Goal: Transaction & Acquisition: Purchase product/service

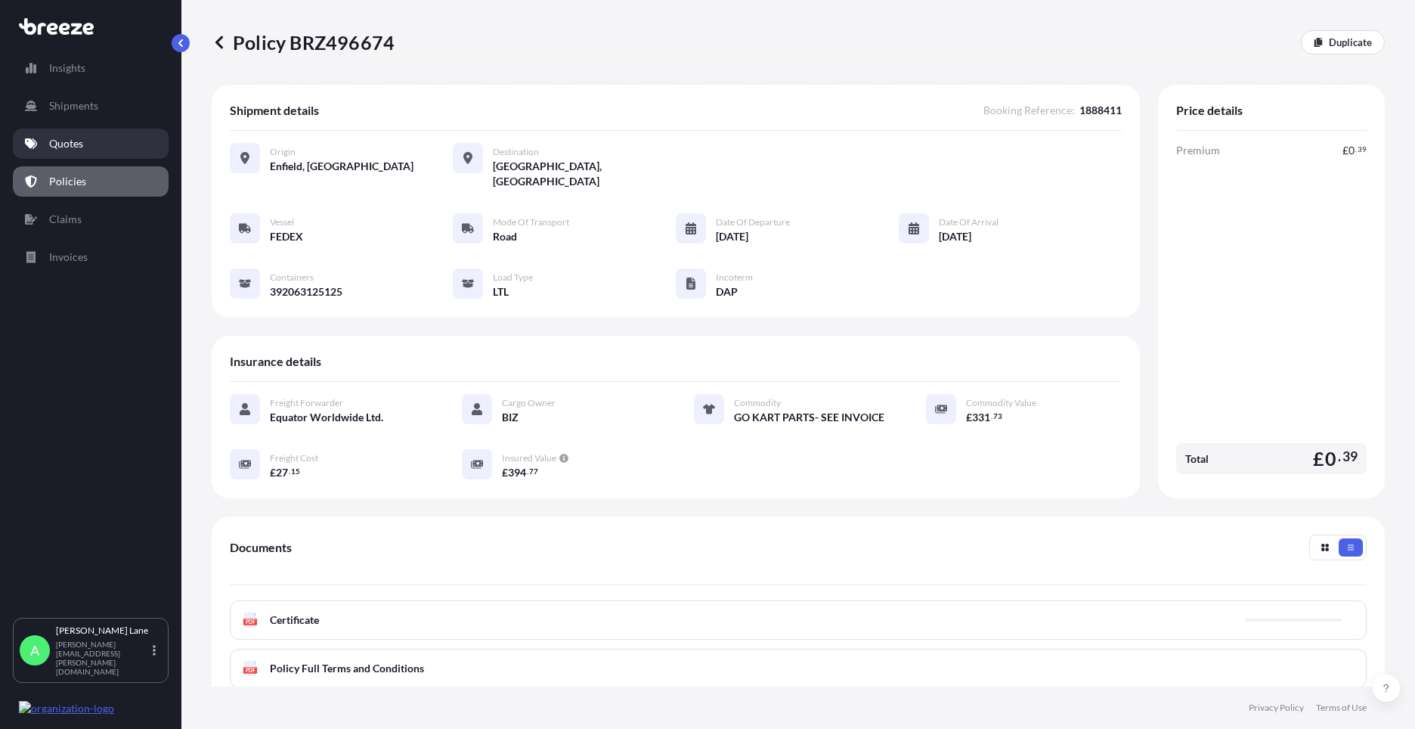
click at [96, 147] on link "Quotes" at bounding box center [91, 143] width 156 height 30
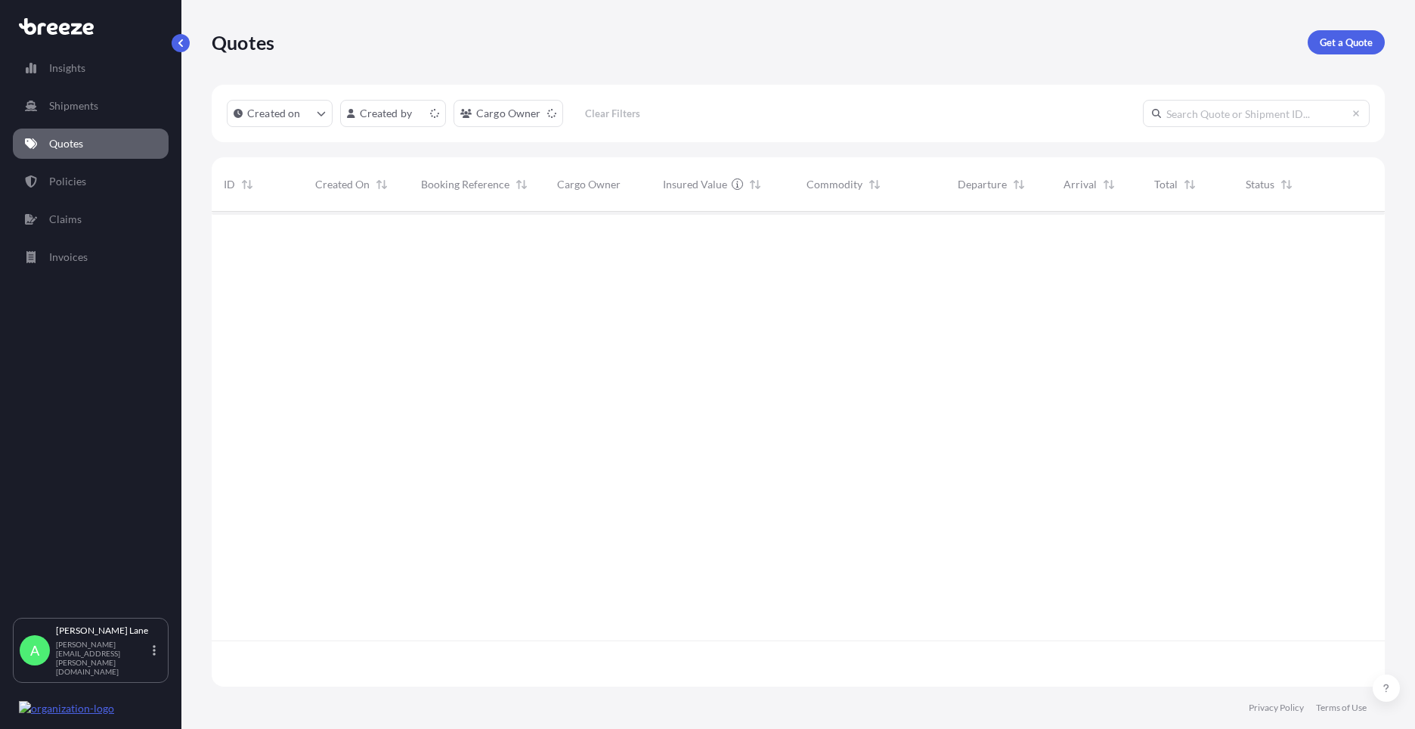
scroll to position [472, 1162]
click at [1362, 43] on p "Get a Quote" at bounding box center [1346, 42] width 53 height 15
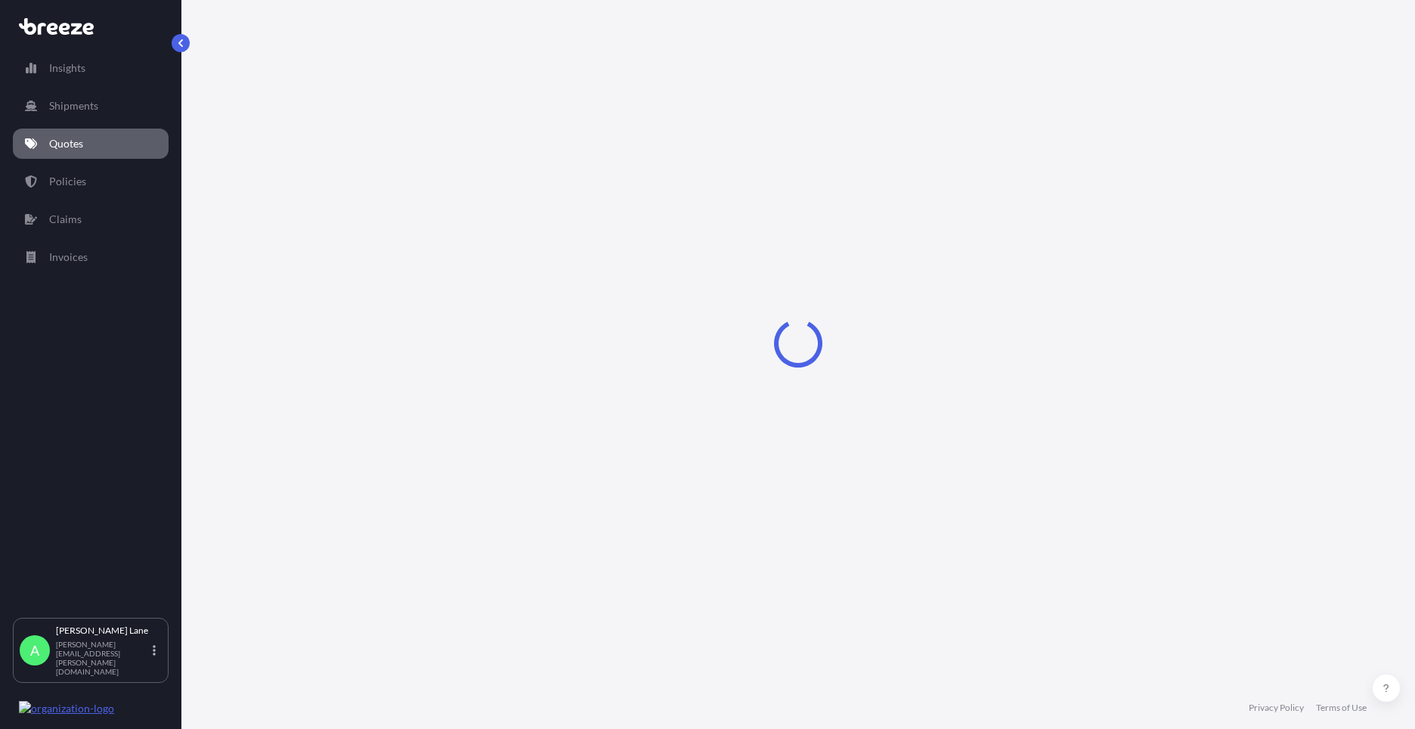
select select "Road"
select select "1"
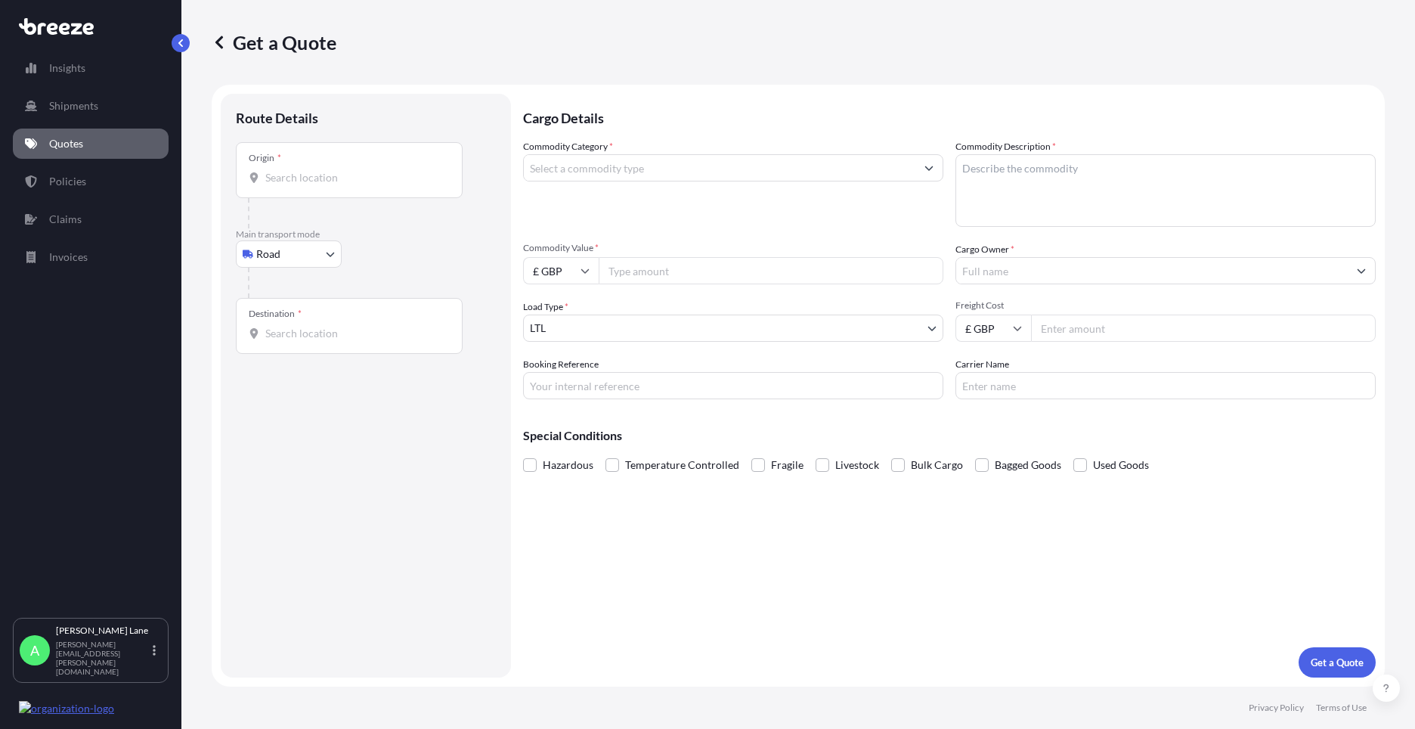
click at [305, 270] on div at bounding box center [372, 283] width 248 height 30
click at [296, 253] on body "Insights Shipments Quotes Policies Claims Invoices A [PERSON_NAME] [PERSON_NAME…" at bounding box center [707, 364] width 1415 height 729
click at [297, 317] on div "Air" at bounding box center [289, 320] width 94 height 27
select select "Air"
click at [353, 175] on div "Place of loading" at bounding box center [349, 176] width 227 height 56
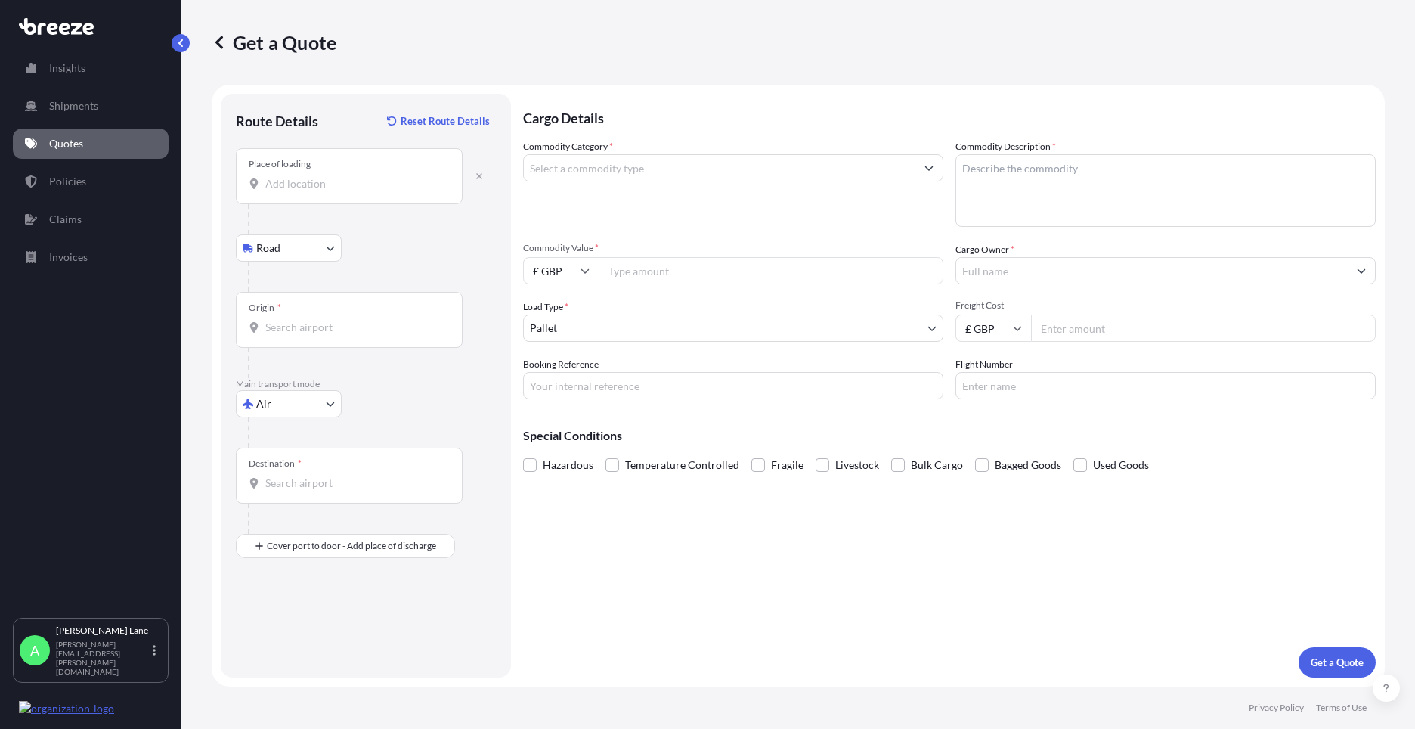
click at [353, 176] on input "Place of loading" at bounding box center [354, 183] width 178 height 15
paste input "EN3 7QA"
click at [376, 239] on span "[STREET_ADDRESS]" at bounding box center [382, 234] width 190 height 15
type input "[STREET_ADDRESS]"
click at [357, 339] on div "Origin *" at bounding box center [349, 320] width 227 height 56
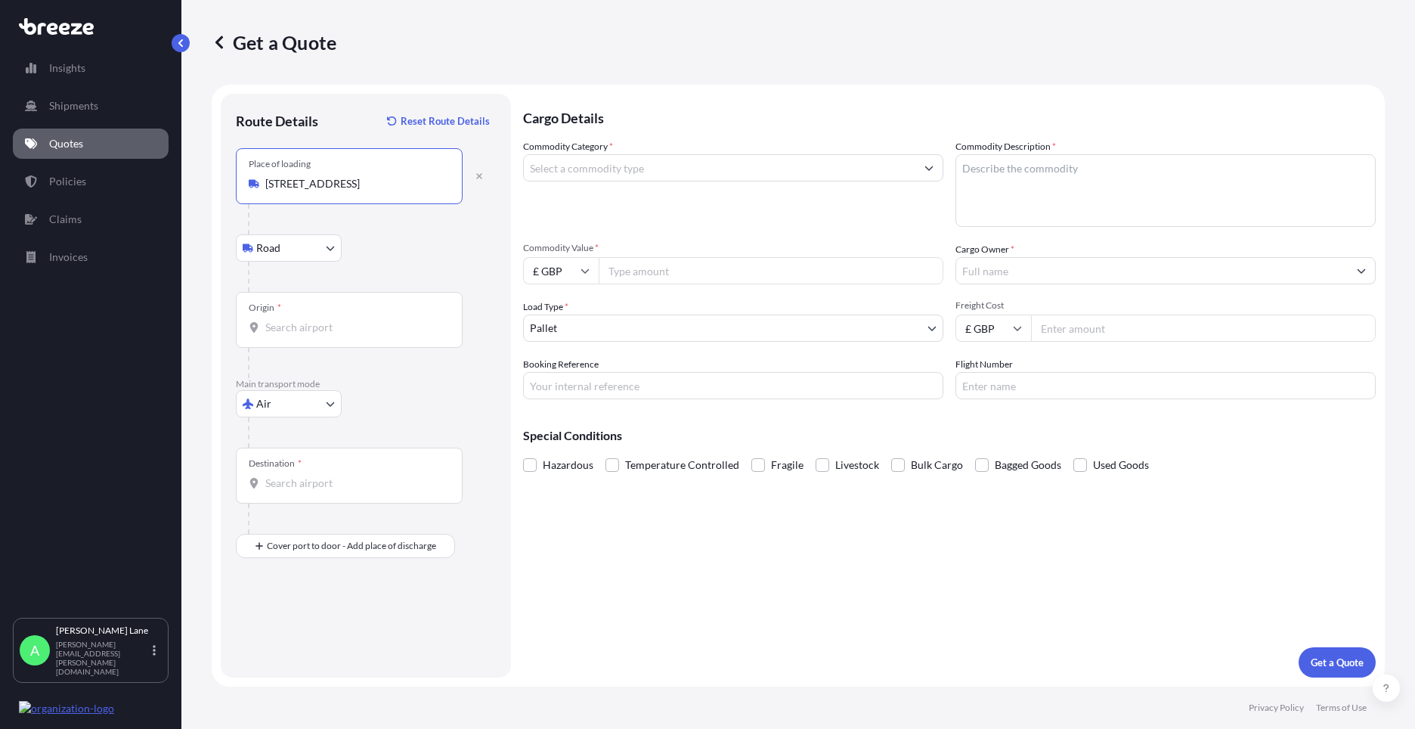
click at [357, 335] on input "Origin *" at bounding box center [354, 327] width 178 height 15
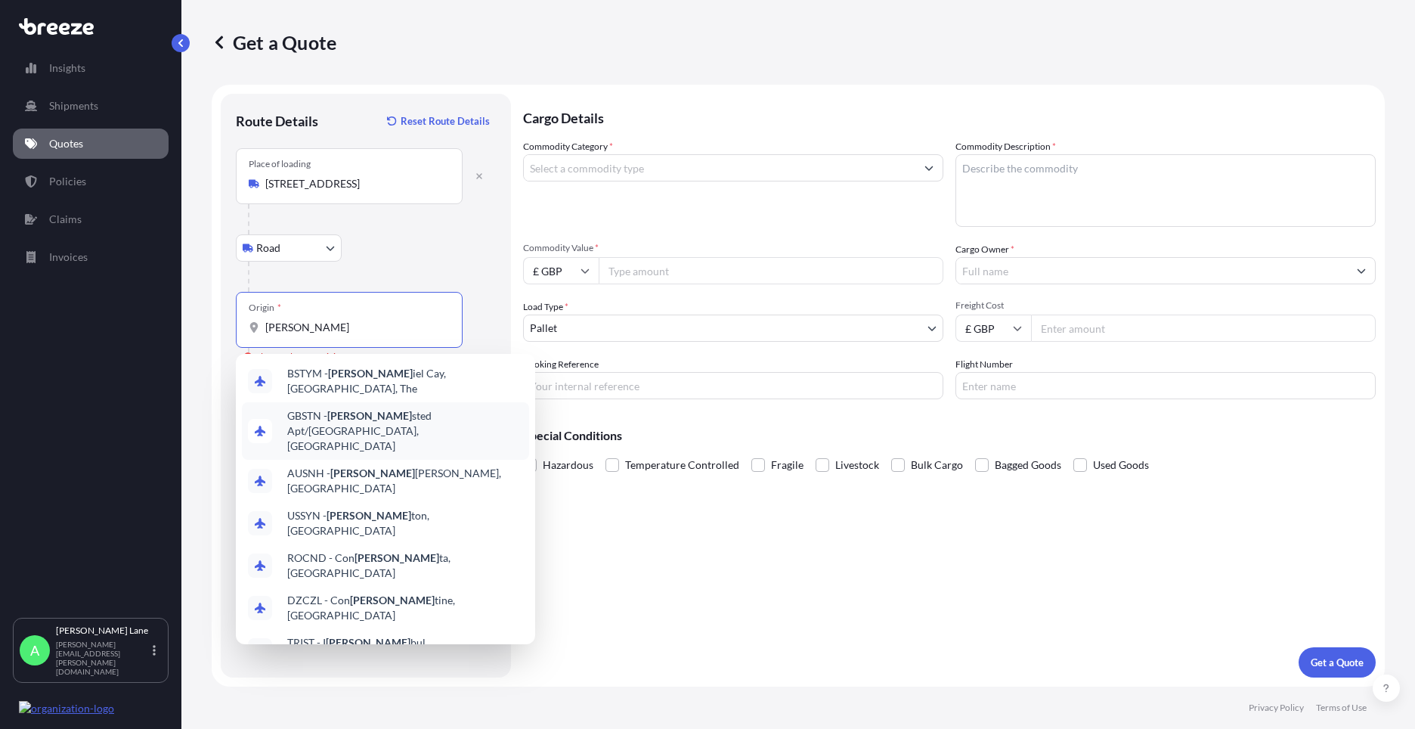
click at [382, 414] on span "GBSTN - [PERSON_NAME] Apt/[GEOGRAPHIC_DATA], [GEOGRAPHIC_DATA]" at bounding box center [405, 430] width 236 height 45
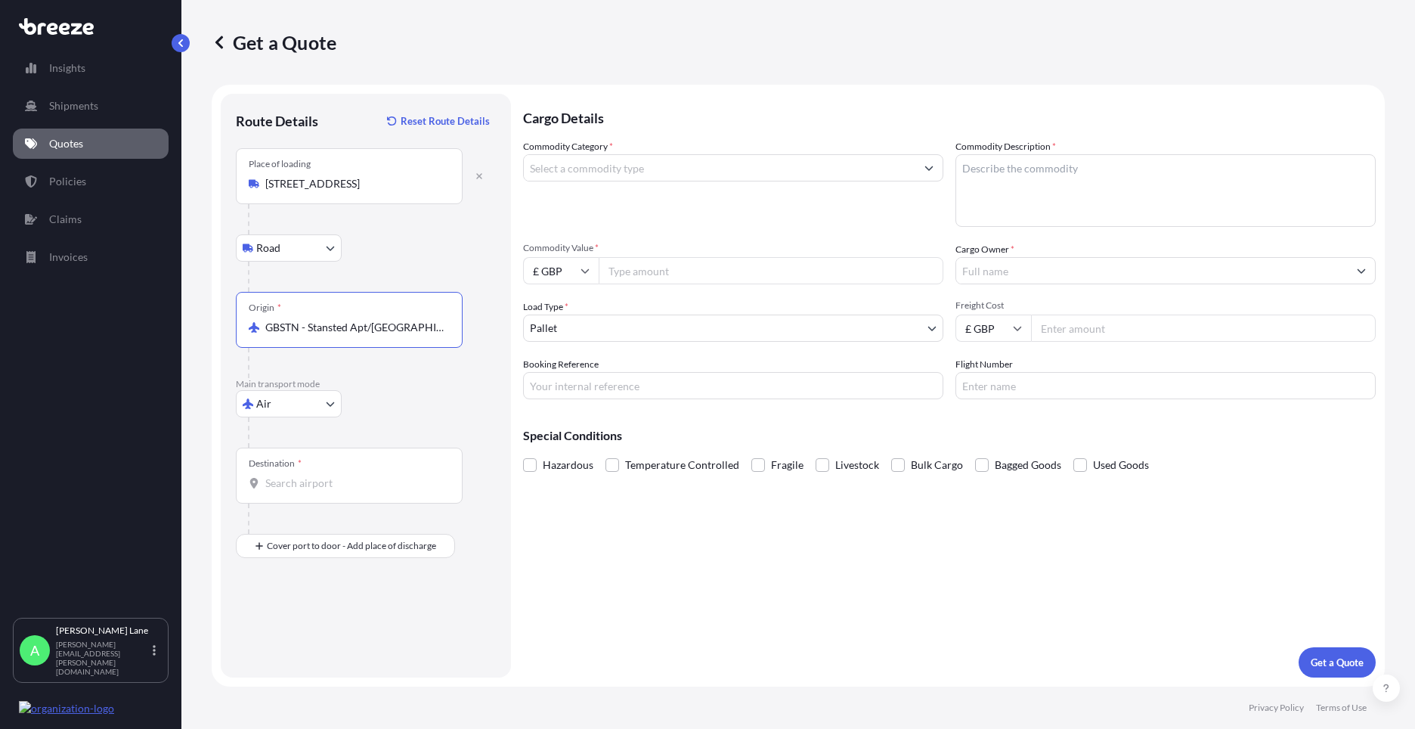
type input "GBSTN - Stansted Apt/[GEOGRAPHIC_DATA], [GEOGRAPHIC_DATA]"
click at [353, 492] on div "Destination *" at bounding box center [349, 475] width 227 height 56
click at [353, 491] on input "Destination *" at bounding box center [354, 482] width 178 height 15
paste input "[PERSON_NAME]"
drag, startPoint x: 322, startPoint y: 492, endPoint x: 214, endPoint y: 489, distance: 108.1
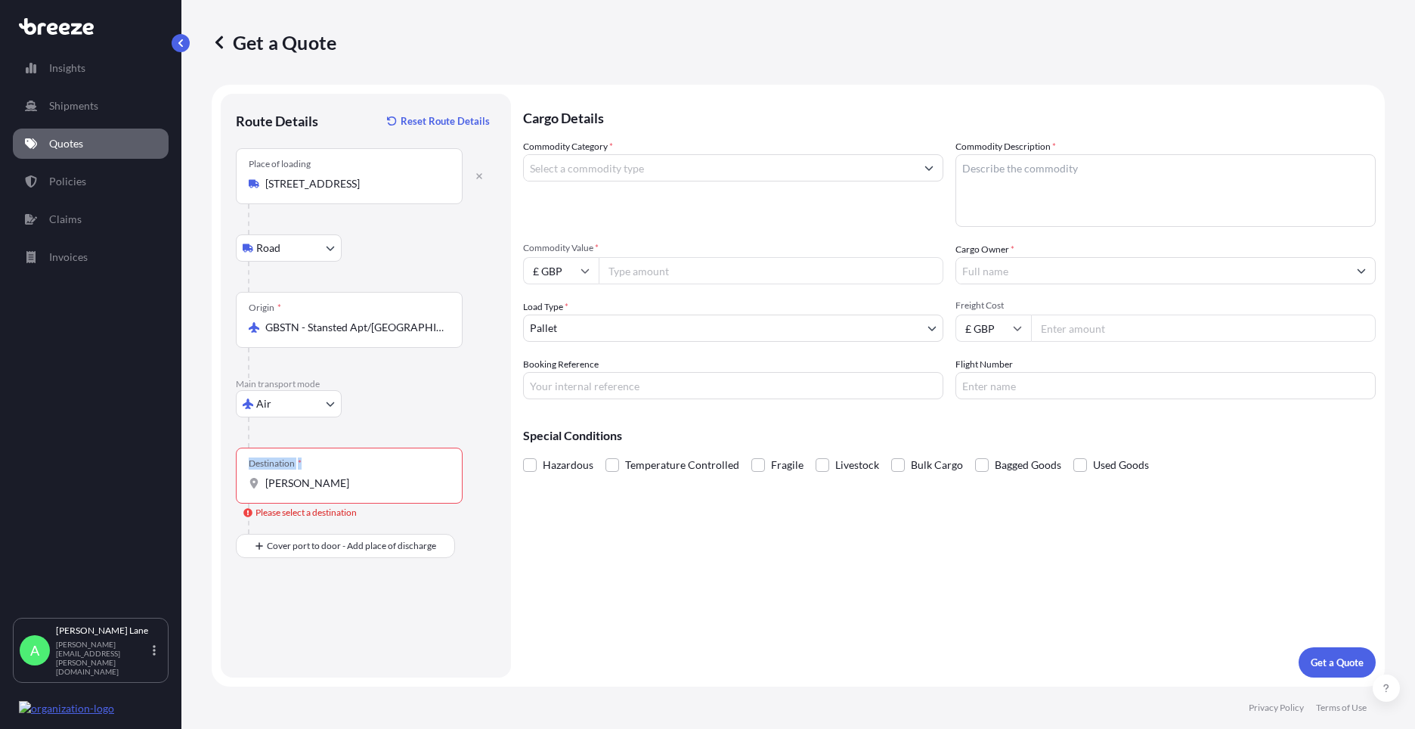
click at [214, 489] on form "Route Details Reset Route Details Place of loading Enfield EN3 7QA, [GEOGRAPHIC…" at bounding box center [798, 386] width 1173 height 602
drag, startPoint x: 214, startPoint y: 489, endPoint x: 315, endPoint y: 485, distance: 101.3
click at [315, 485] on input "[PERSON_NAME]" at bounding box center [354, 482] width 178 height 15
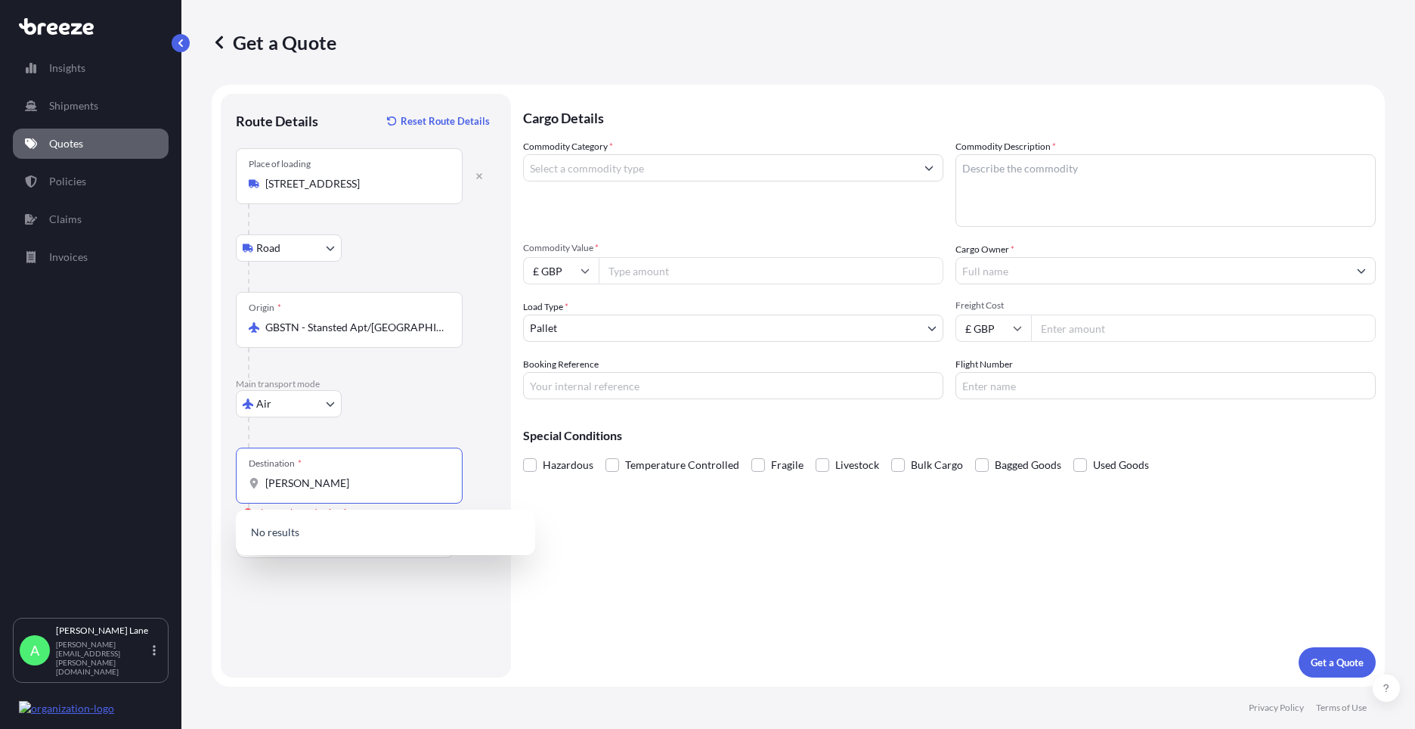
drag, startPoint x: 315, startPoint y: 485, endPoint x: 243, endPoint y: 486, distance: 72.6
click at [243, 486] on div "Destination * [PERSON_NAME]" at bounding box center [349, 475] width 227 height 56
click at [265, 486] on input "[PERSON_NAME]" at bounding box center [354, 482] width 178 height 15
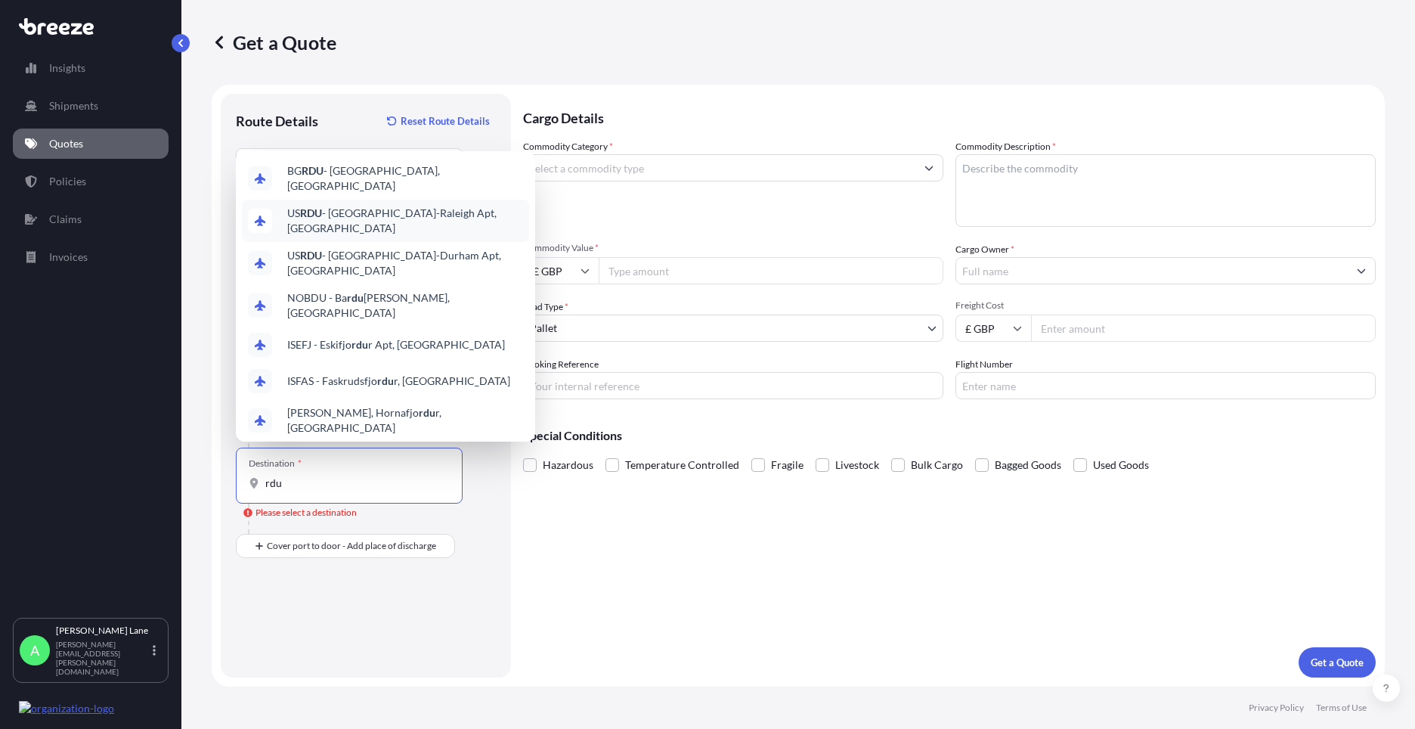
click at [404, 207] on span "US RDU - [GEOGRAPHIC_DATA]-[GEOGRAPHIC_DATA], [GEOGRAPHIC_DATA]" at bounding box center [405, 221] width 236 height 30
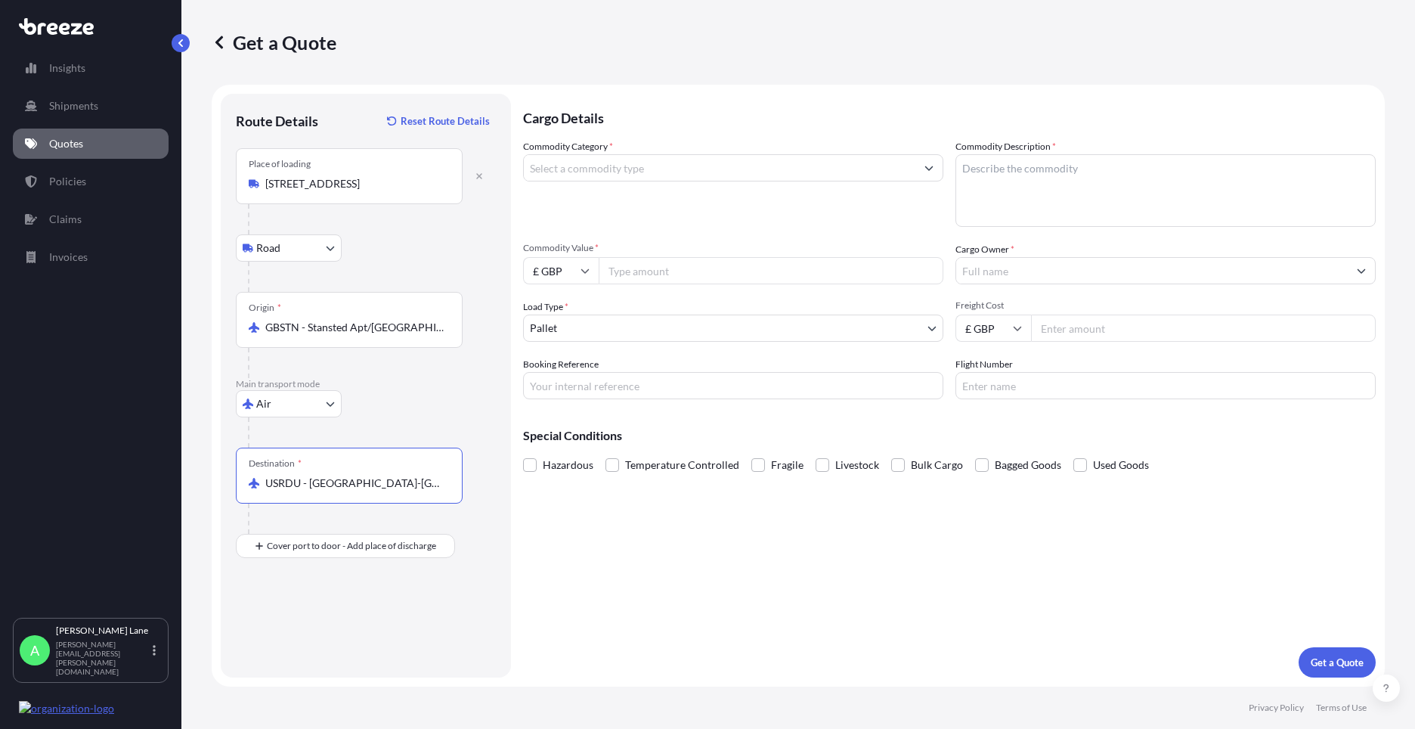
type input "USRDU - [GEOGRAPHIC_DATA]-[GEOGRAPHIC_DATA] Apt, [GEOGRAPHIC_DATA]"
click at [600, 168] on input "Commodity Category *" at bounding box center [720, 167] width 392 height 27
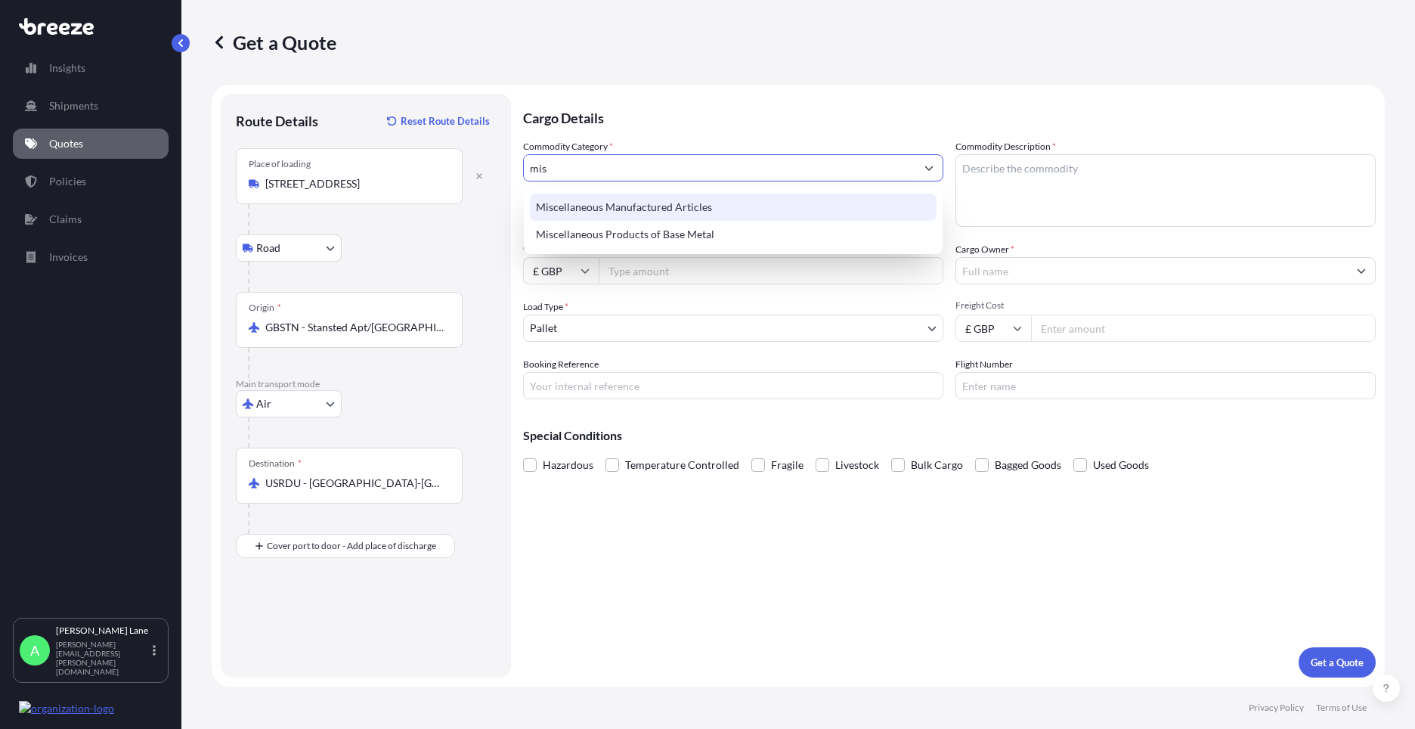
click at [607, 194] on div "Miscellaneous Manufactured Articles" at bounding box center [733, 206] width 407 height 27
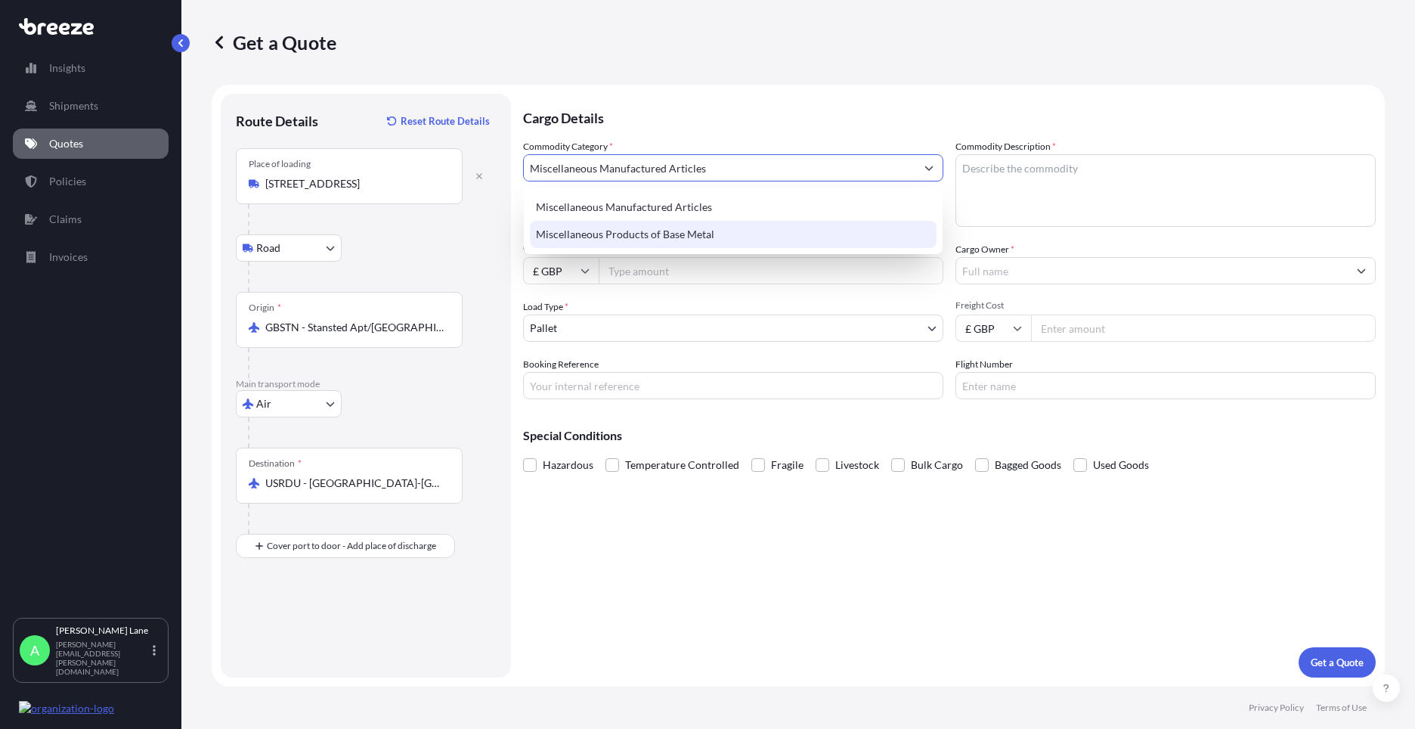
type input "Miscellaneous Manufactured Articles"
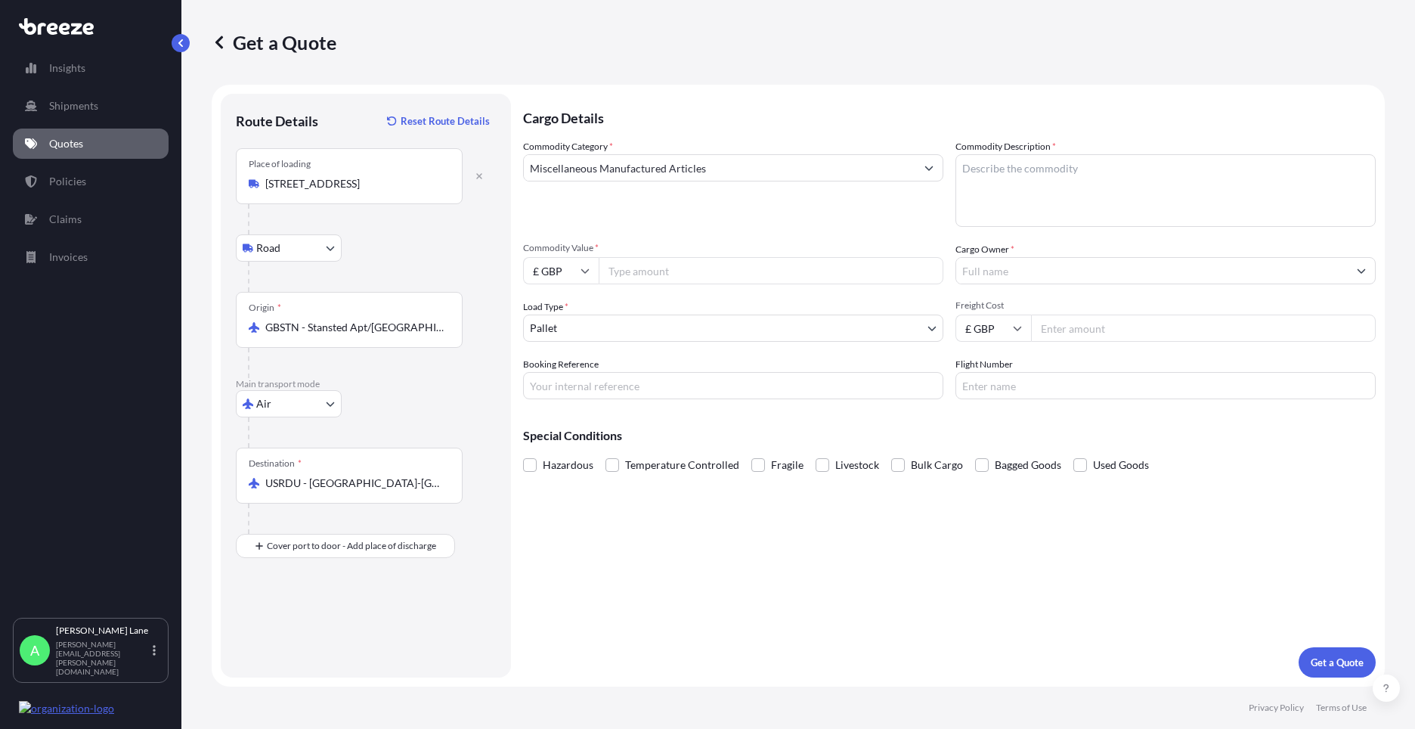
click at [656, 269] on input "Commodity Value *" at bounding box center [771, 270] width 345 height 27
type input "526.40"
click at [574, 281] on input "£ GBP" at bounding box center [561, 270] width 76 height 27
click at [558, 376] on div "$ USD" at bounding box center [560, 375] width 63 height 29
type input "$ USD"
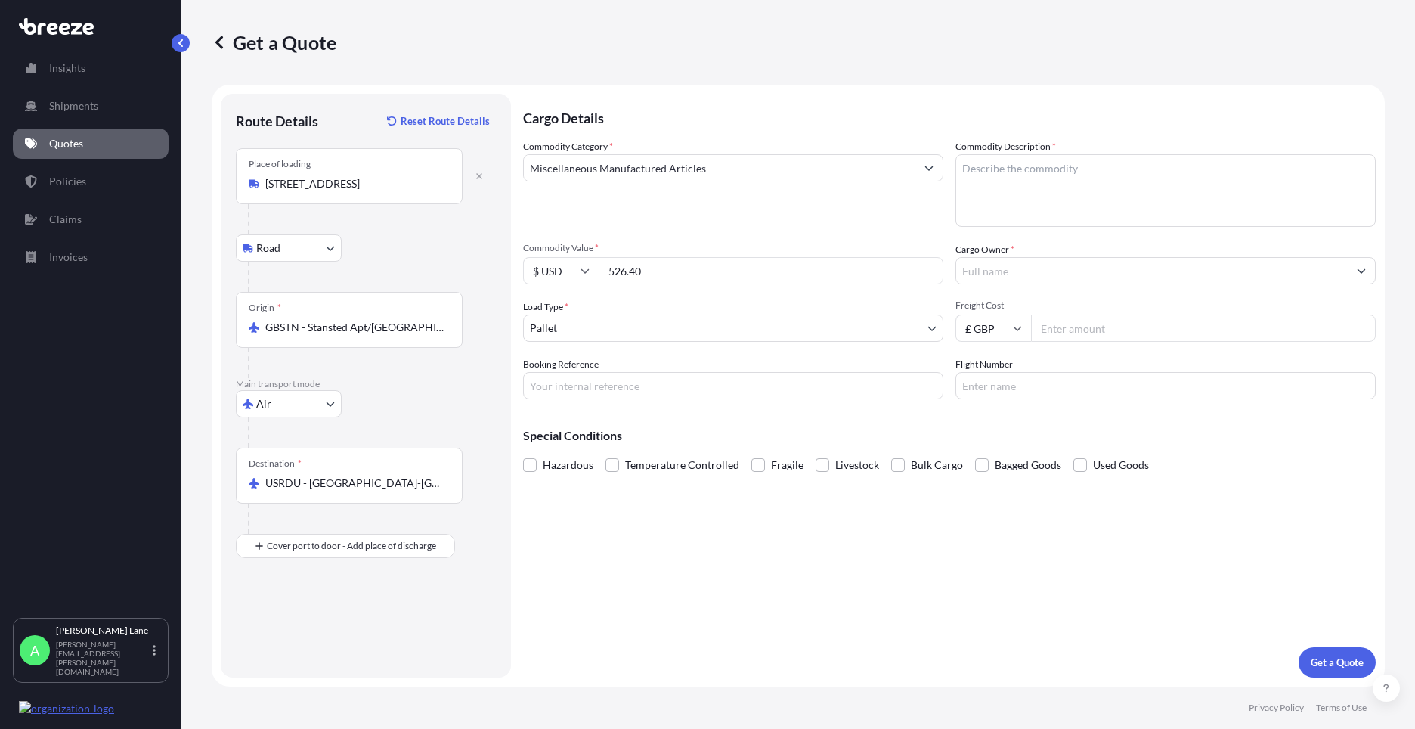
click at [605, 328] on body "Insights Shipments Quotes Policies Claims Invoices A [PERSON_NAME] [PERSON_NAME…" at bounding box center [707, 364] width 1415 height 729
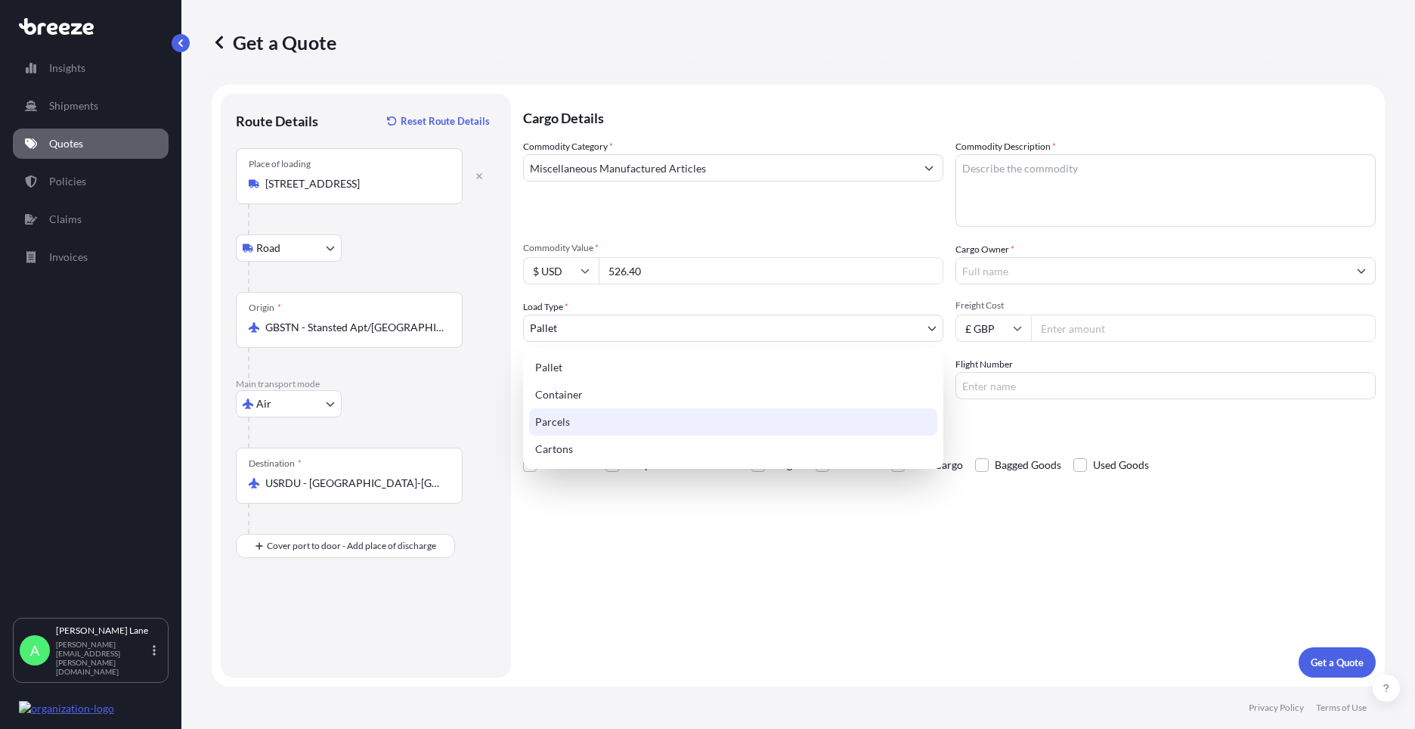
click at [577, 423] on div "Parcels" at bounding box center [733, 421] width 408 height 27
select select "3"
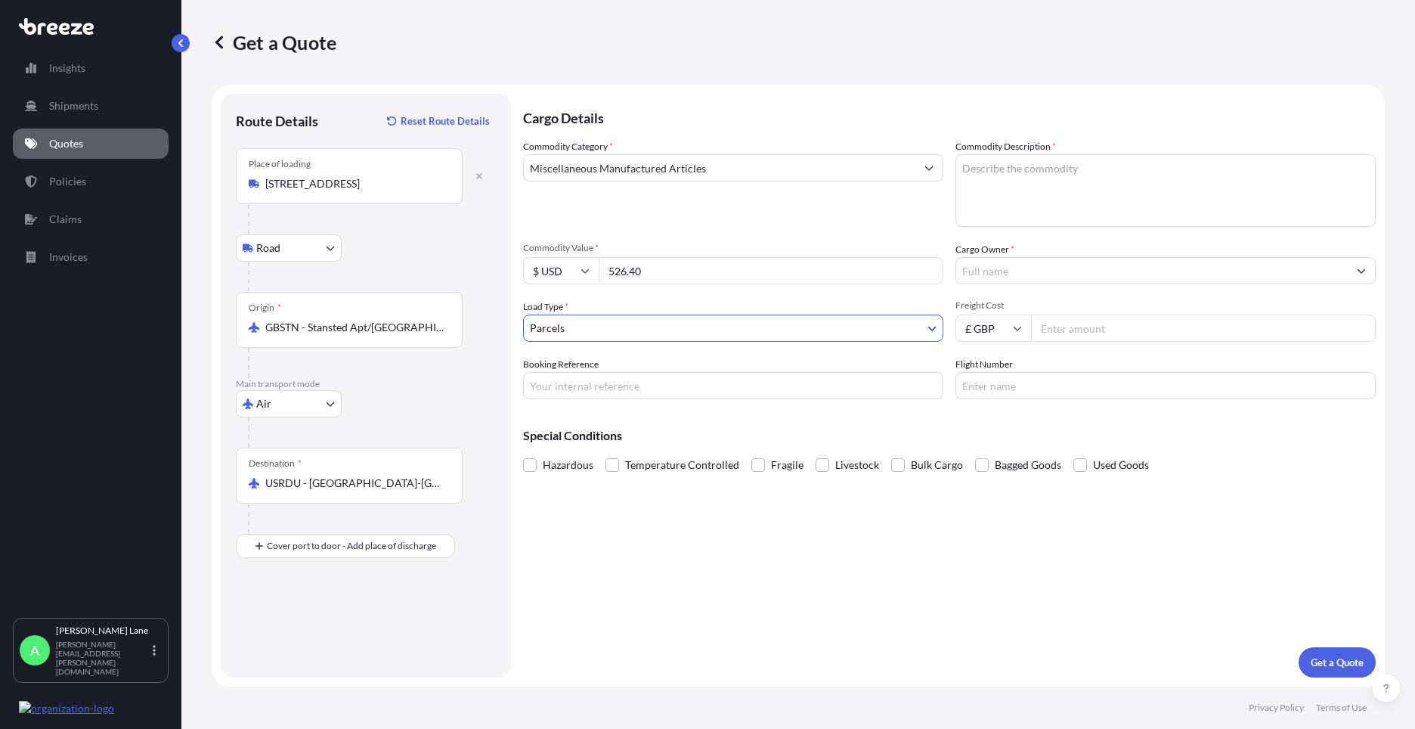
drag, startPoint x: 605, startPoint y: 383, endPoint x: 602, endPoint y: 392, distance: 9.8
click at [605, 383] on input "Booking Reference" at bounding box center [733, 385] width 420 height 27
paste input "1888542"
type input "1888542"
click at [1017, 206] on textarea "Commodity Description *" at bounding box center [1165, 190] width 420 height 73
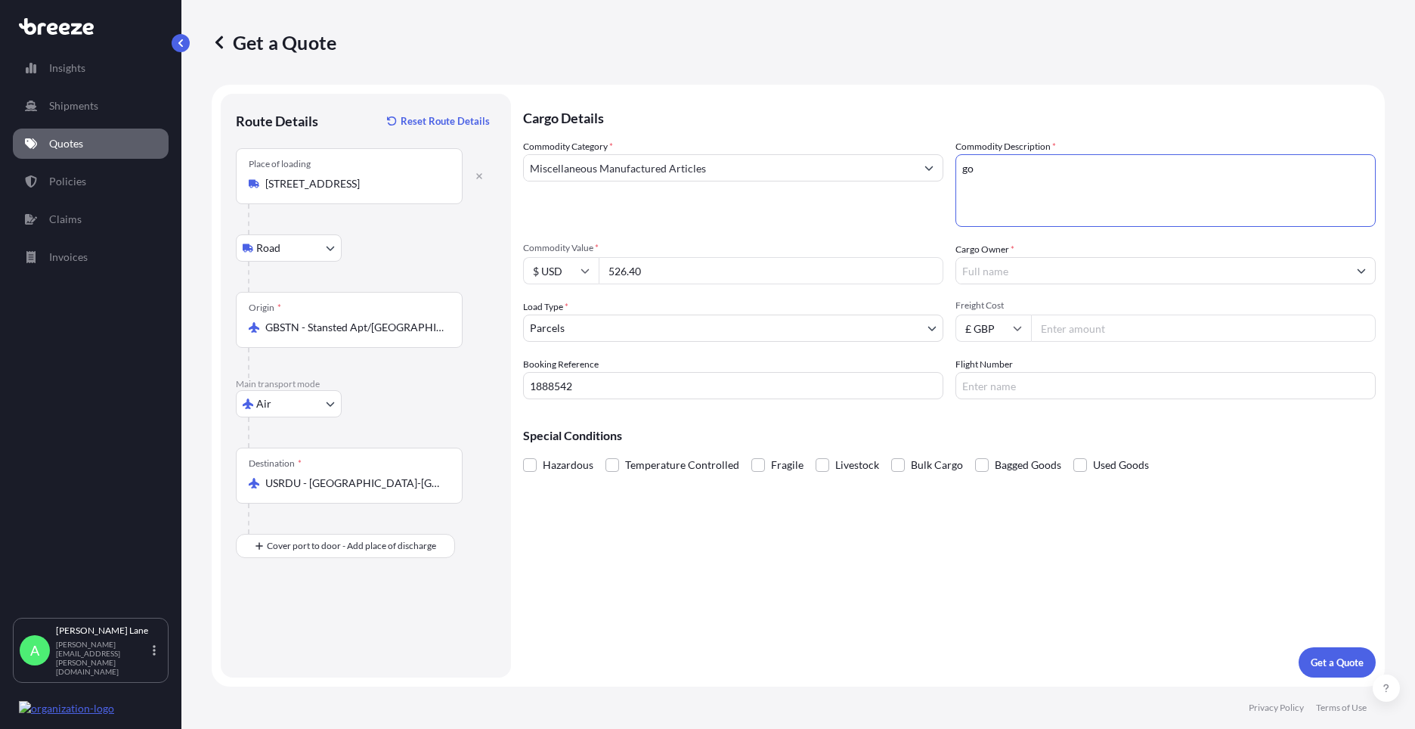
type textarea "g"
type textarea "GO KART PATS"
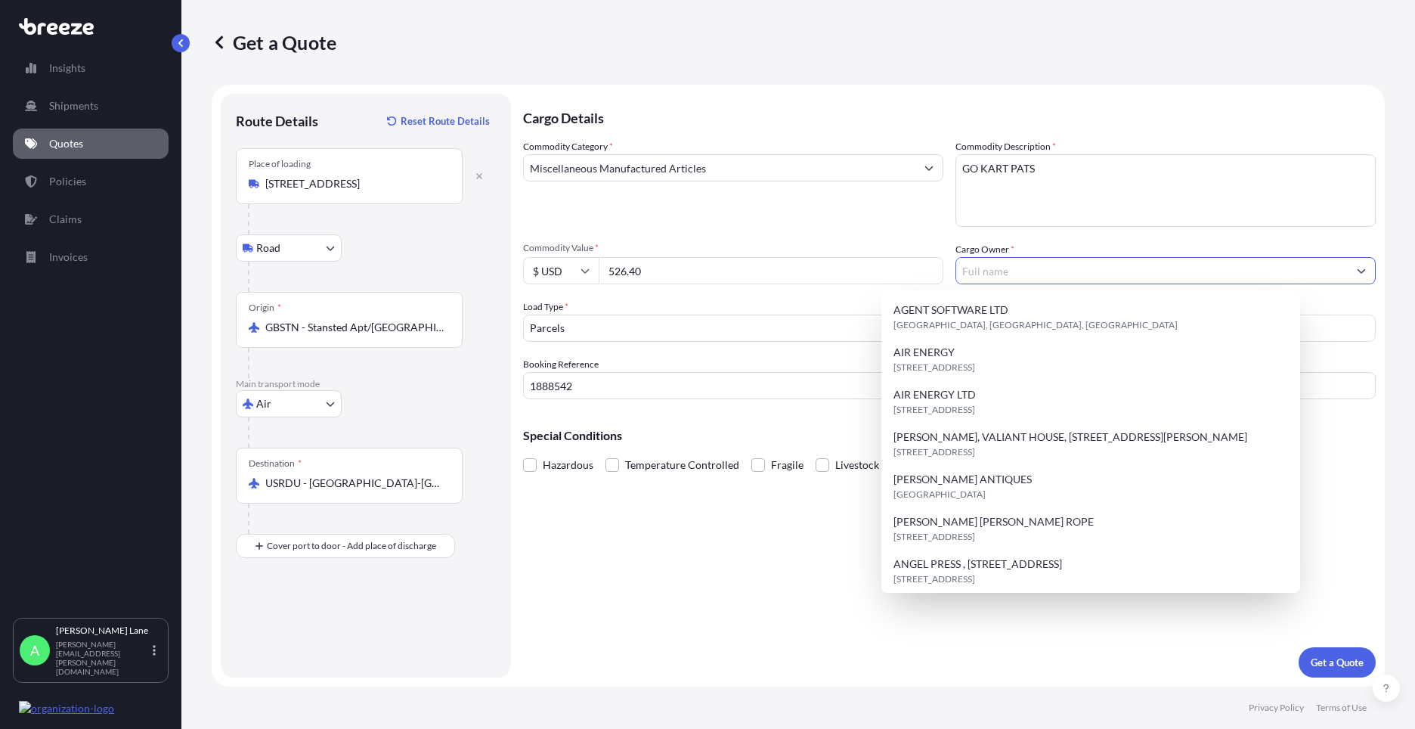
click at [995, 274] on input "Cargo Owner *" at bounding box center [1152, 270] width 392 height 27
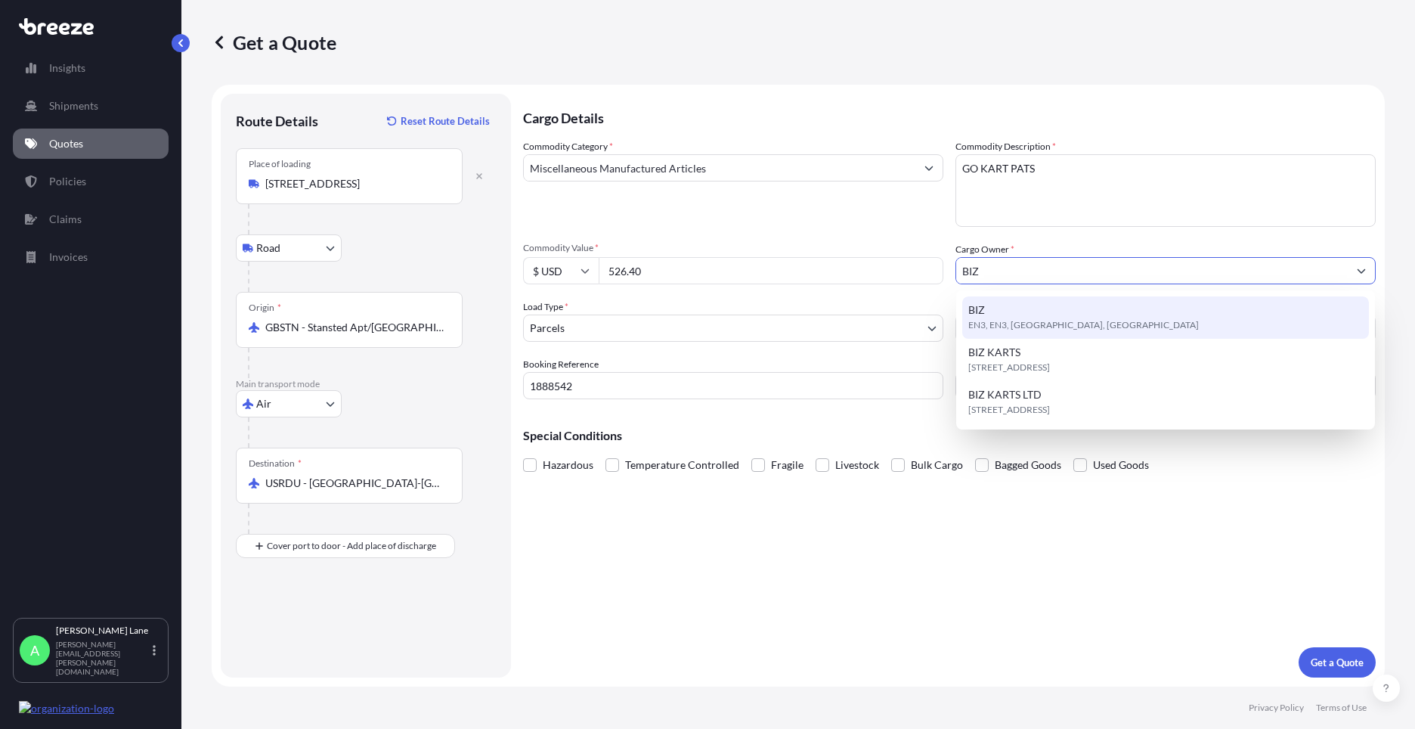
click at [1026, 319] on span "EN3, EN3, [GEOGRAPHIC_DATA], [GEOGRAPHIC_DATA]" at bounding box center [1083, 324] width 231 height 15
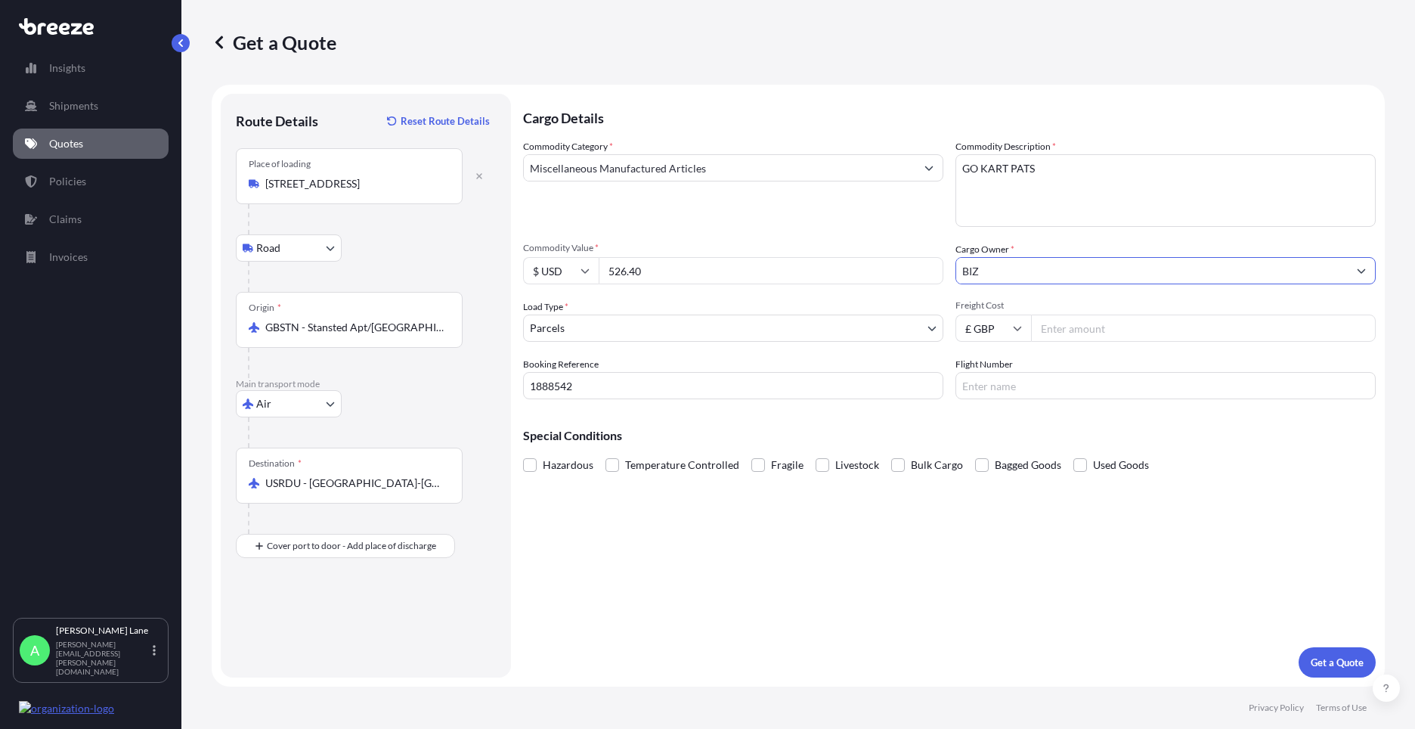
type input "BIZ"
click at [1038, 327] on input "Freight Cost" at bounding box center [1203, 327] width 345 height 27
type input "66.87"
click at [1032, 380] on input "Flight Number" at bounding box center [1165, 385] width 420 height 27
drag, startPoint x: 1005, startPoint y: 385, endPoint x: 896, endPoint y: 388, distance: 109.6
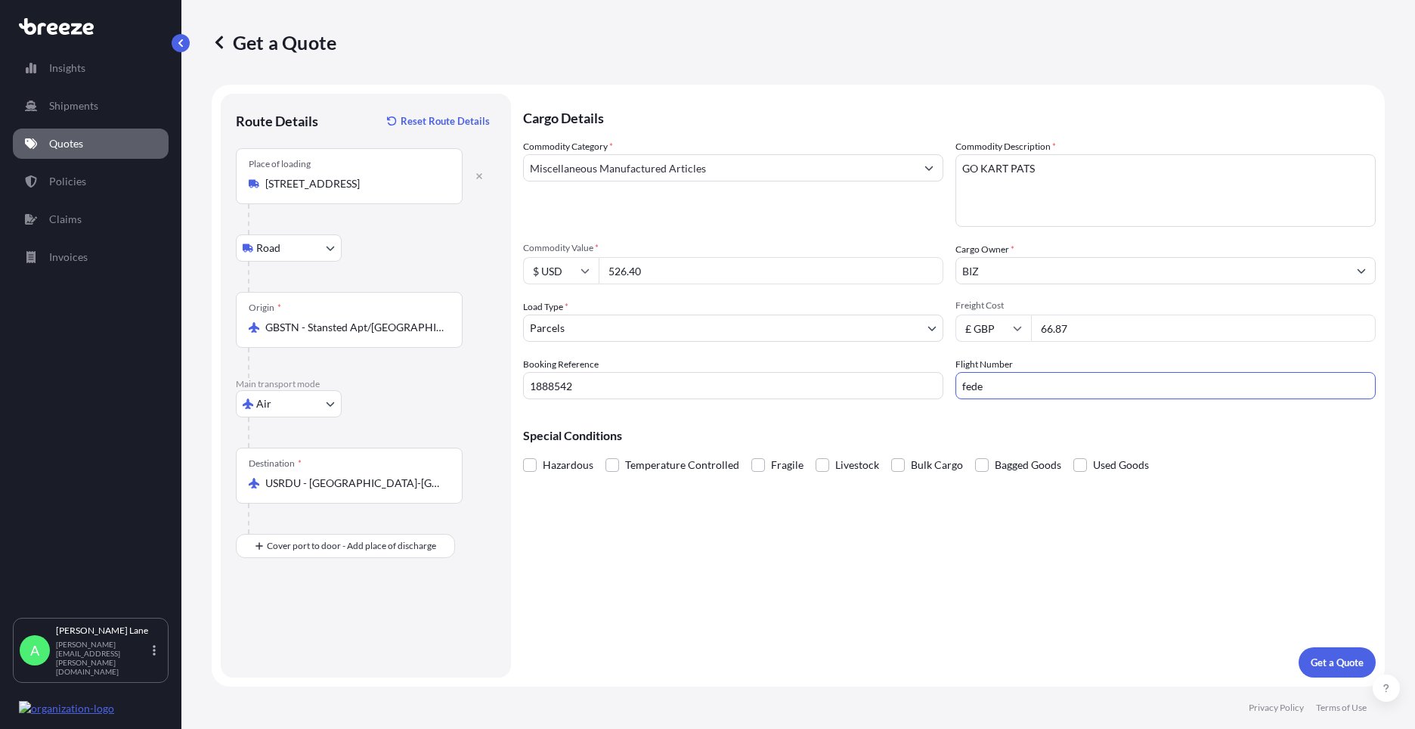
click at [896, 388] on div "Commodity Category * Miscellaneous Manufactured Articles Commodity Description …" at bounding box center [949, 269] width 853 height 260
type input "FEDEX"
click at [846, 547] on div "Cargo Details Commodity Category * Miscellaneous Manufactured Articles Commodit…" at bounding box center [949, 385] width 853 height 583
click at [1335, 663] on p "Get a Quote" at bounding box center [1337, 662] width 53 height 15
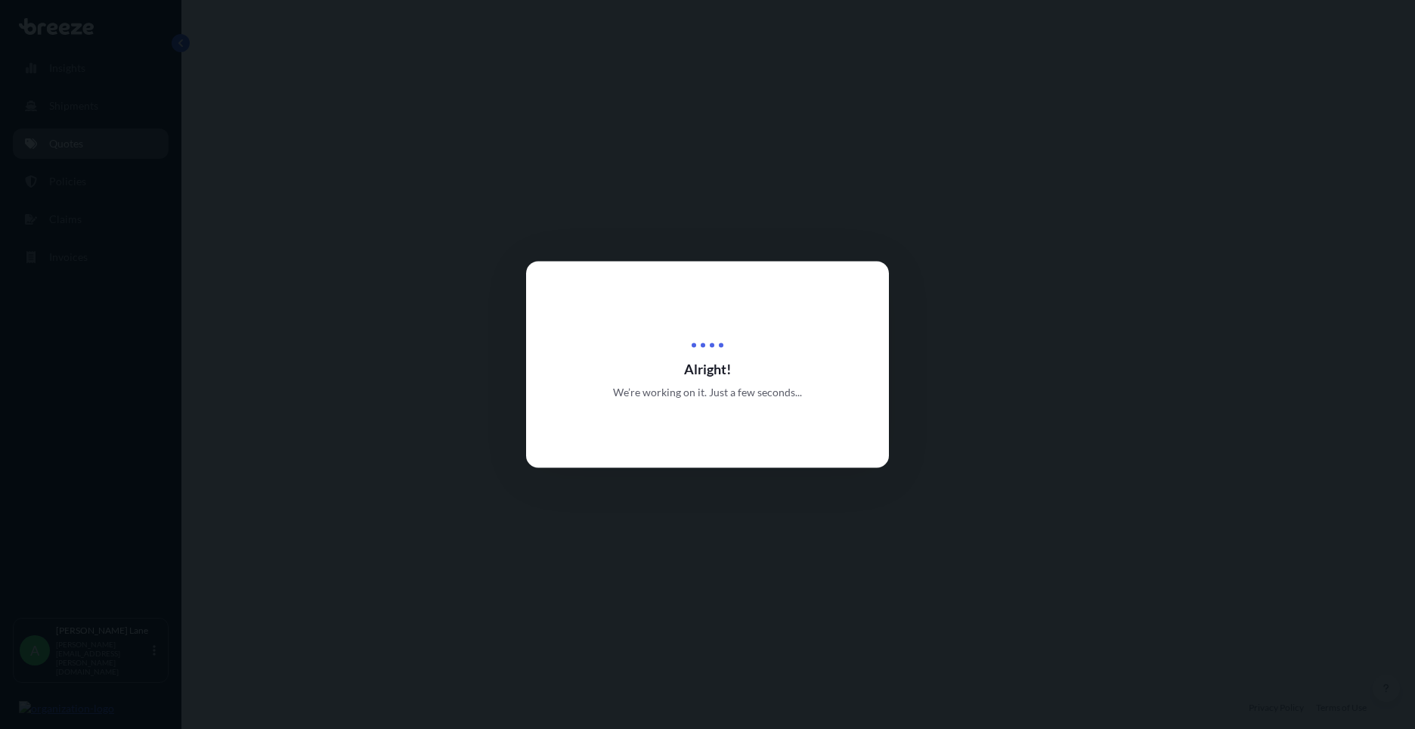
select select "Road"
select select "Air"
select select "3"
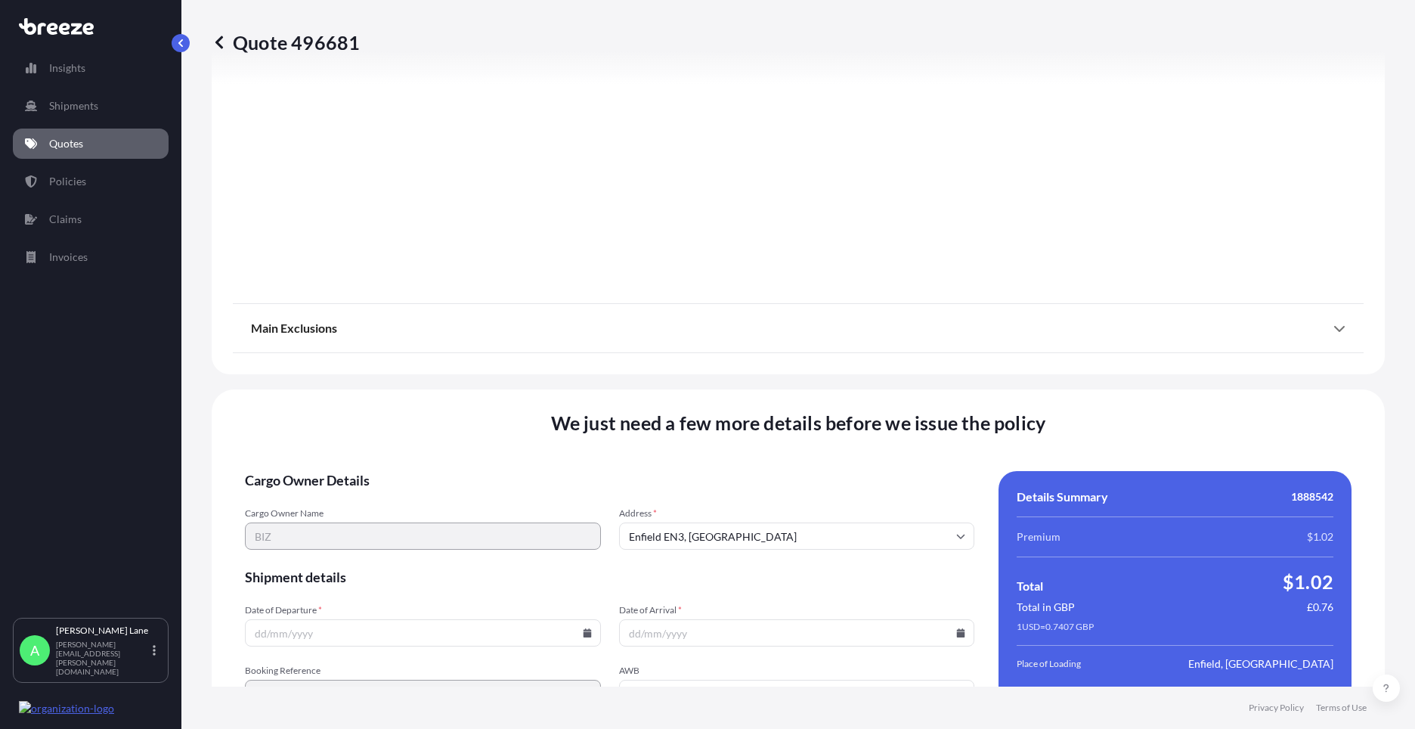
scroll to position [1791, 0]
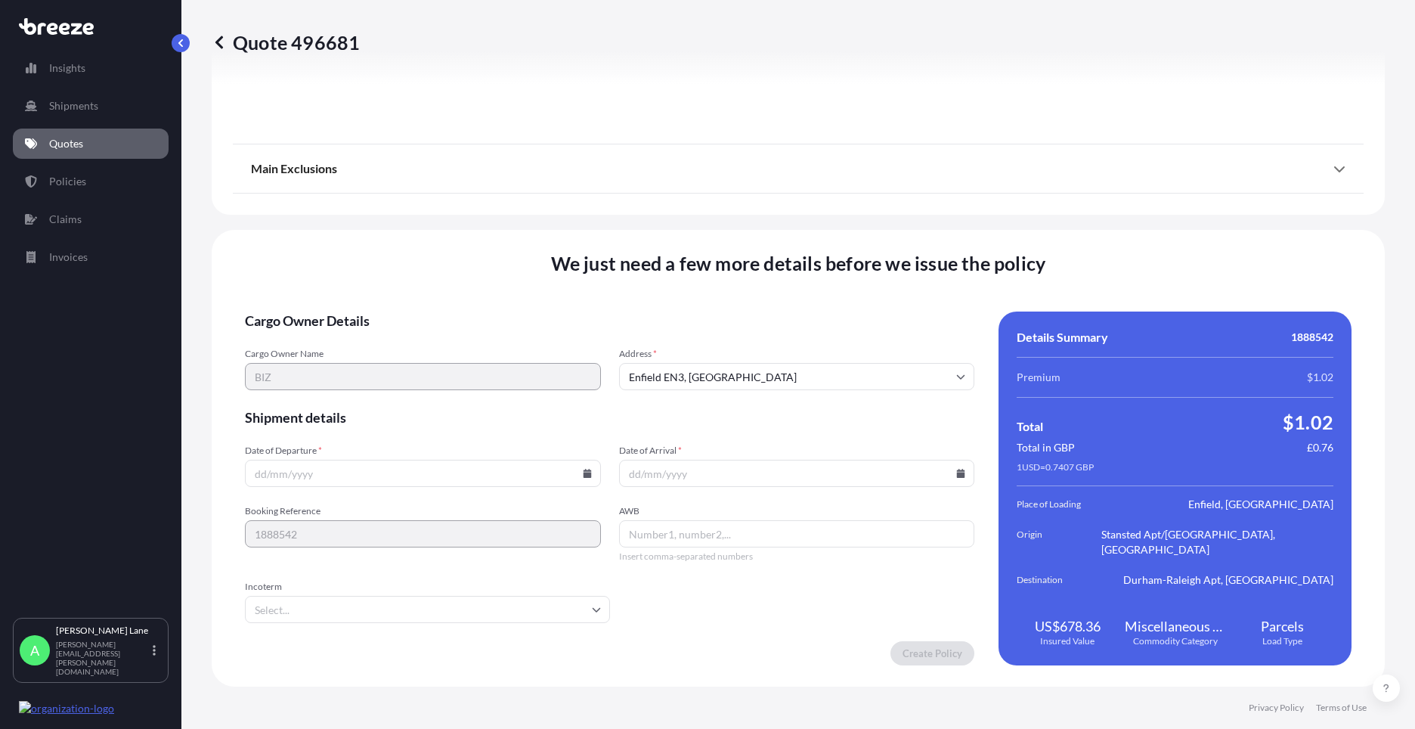
click at [583, 473] on icon at bounding box center [587, 473] width 8 height 9
drag, startPoint x: 393, startPoint y: 342, endPoint x: 336, endPoint y: 522, distance: 188.8
click at [391, 342] on button "13" at bounding box center [385, 339] width 24 height 24
type input "[DATE]"
click at [329, 602] on input "Incoterm" at bounding box center [427, 609] width 365 height 27
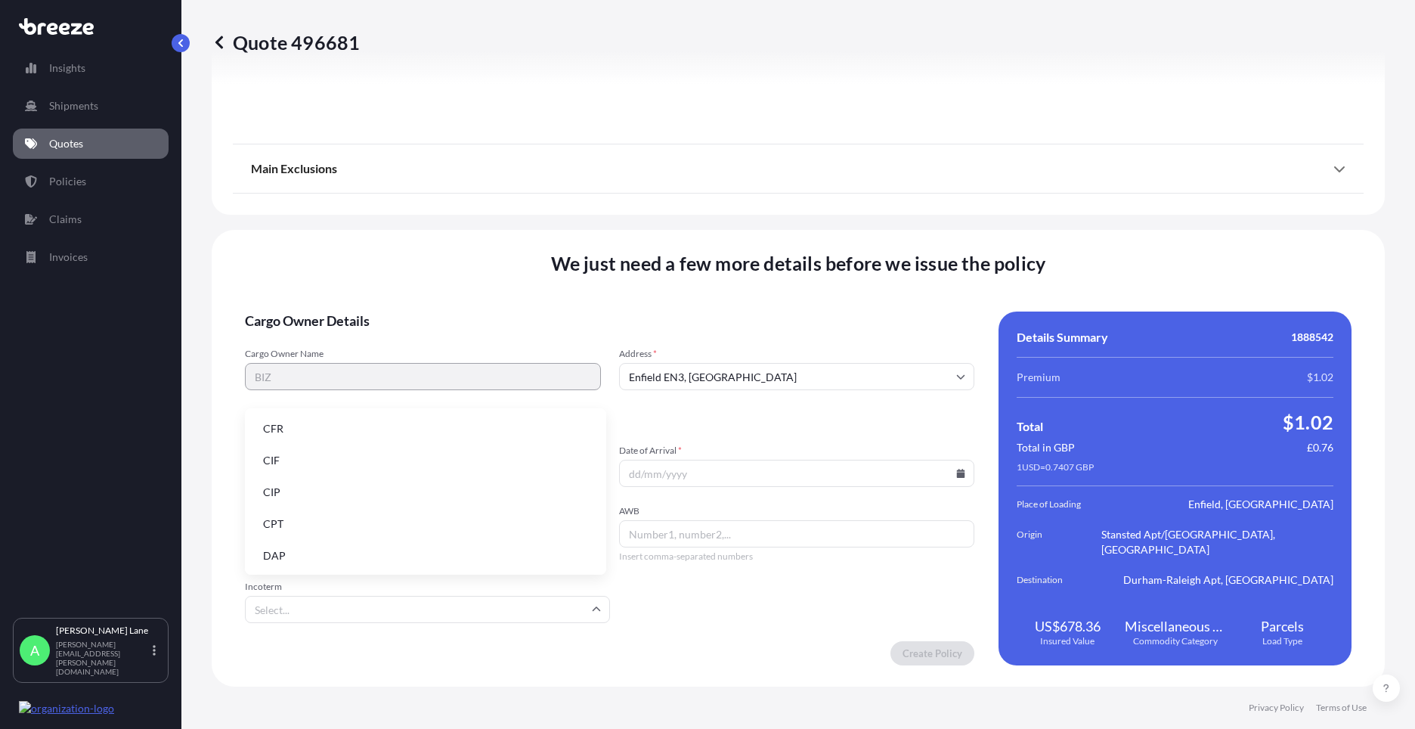
drag, startPoint x: 330, startPoint y: 553, endPoint x: 426, endPoint y: 560, distance: 95.5
click at [331, 553] on li "DAP" at bounding box center [425, 555] width 349 height 29
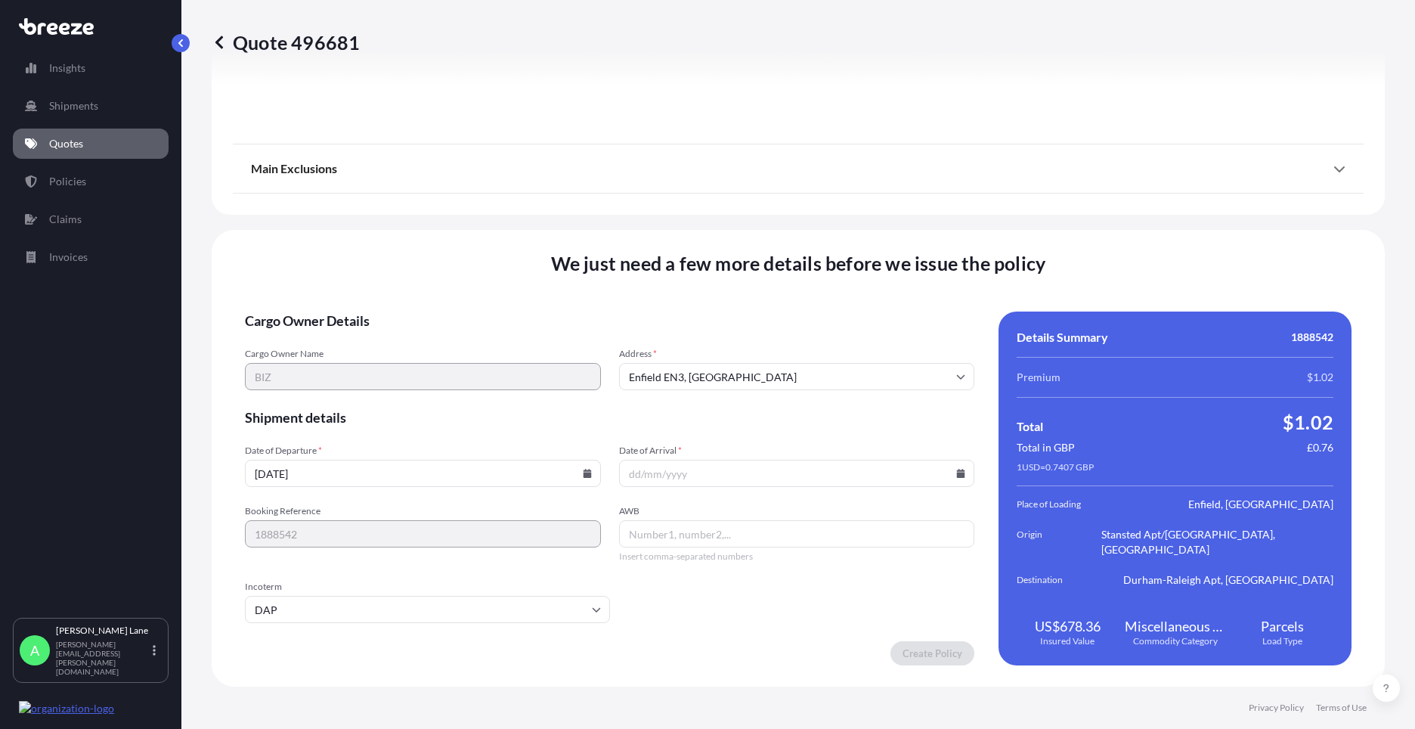
paste input "392064821560"
type input "392064821560"
click at [957, 475] on icon at bounding box center [961, 473] width 8 height 9
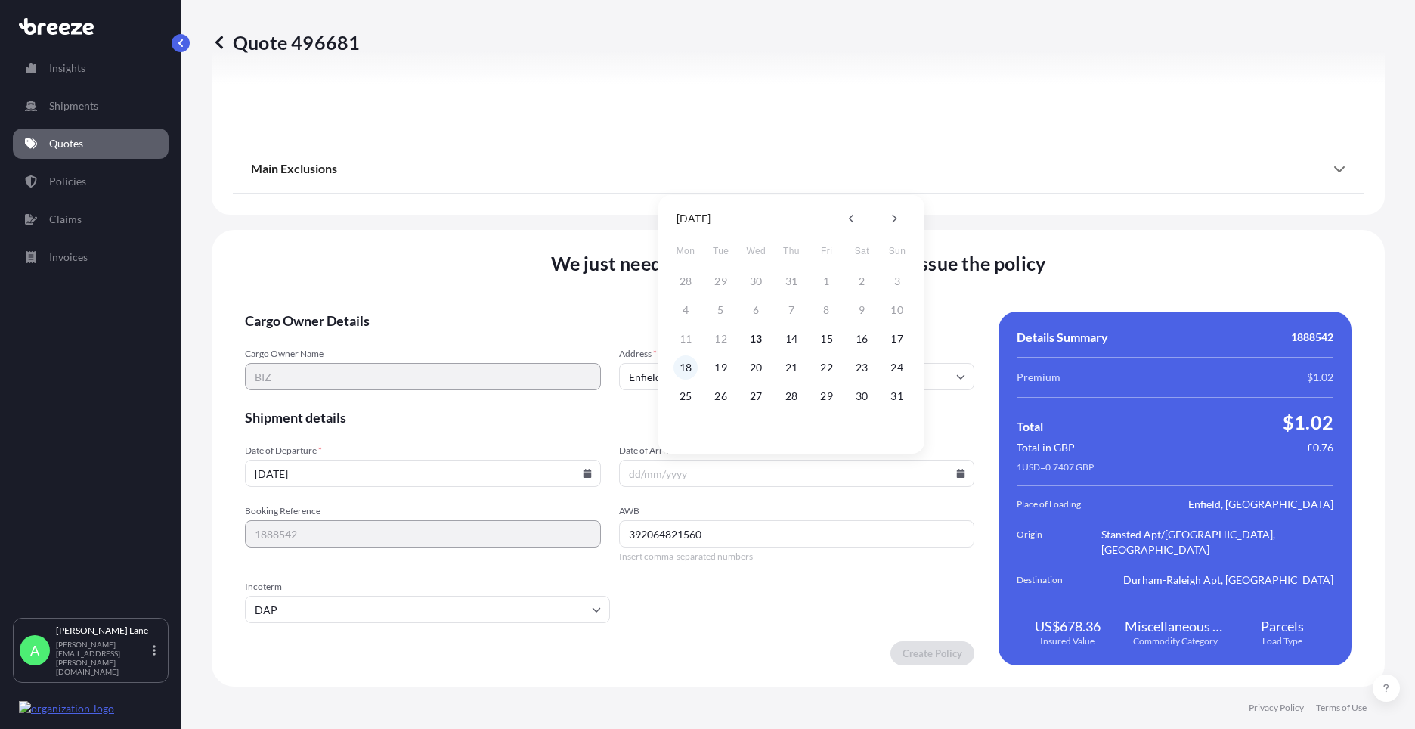
click at [682, 364] on button "18" at bounding box center [685, 367] width 24 height 24
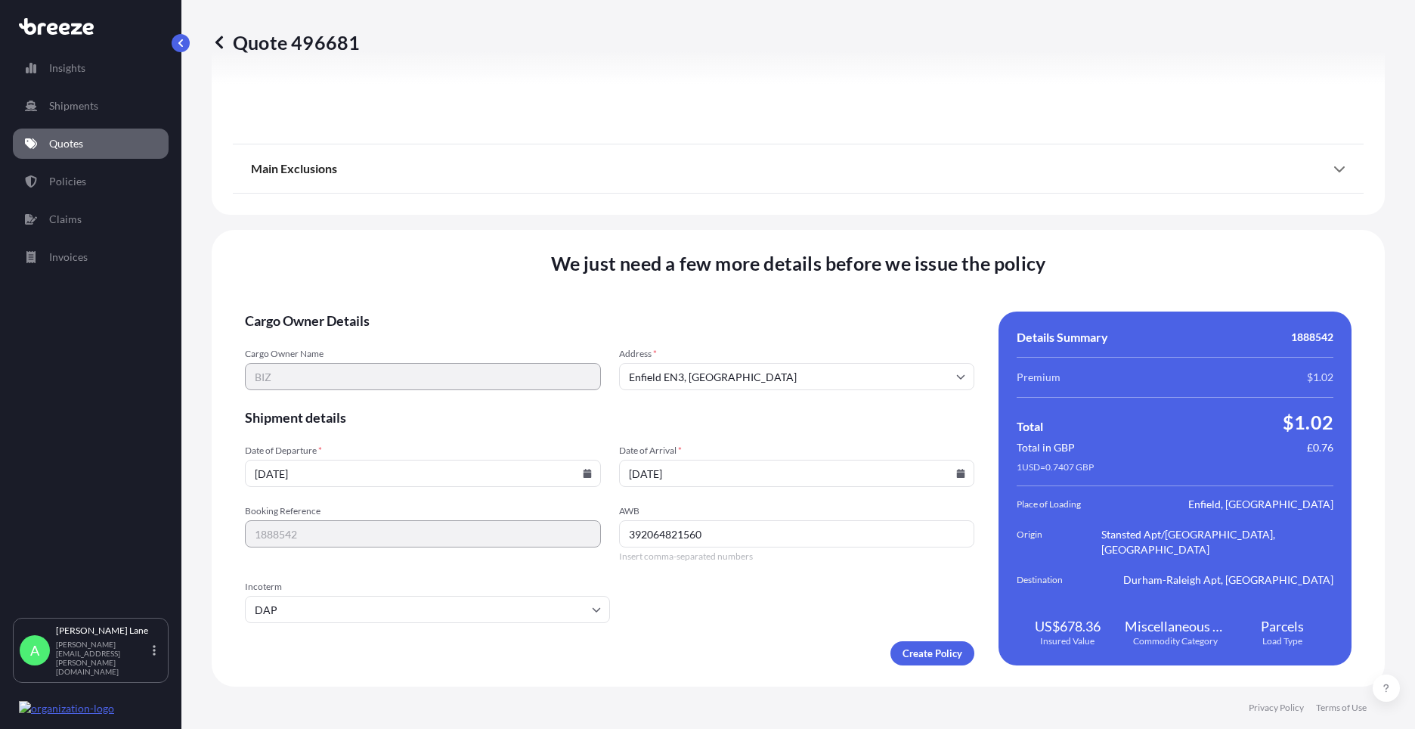
click at [958, 477] on icon at bounding box center [960, 473] width 9 height 9
click at [823, 339] on button "15" at bounding box center [827, 339] width 24 height 24
type input "[DATE]"
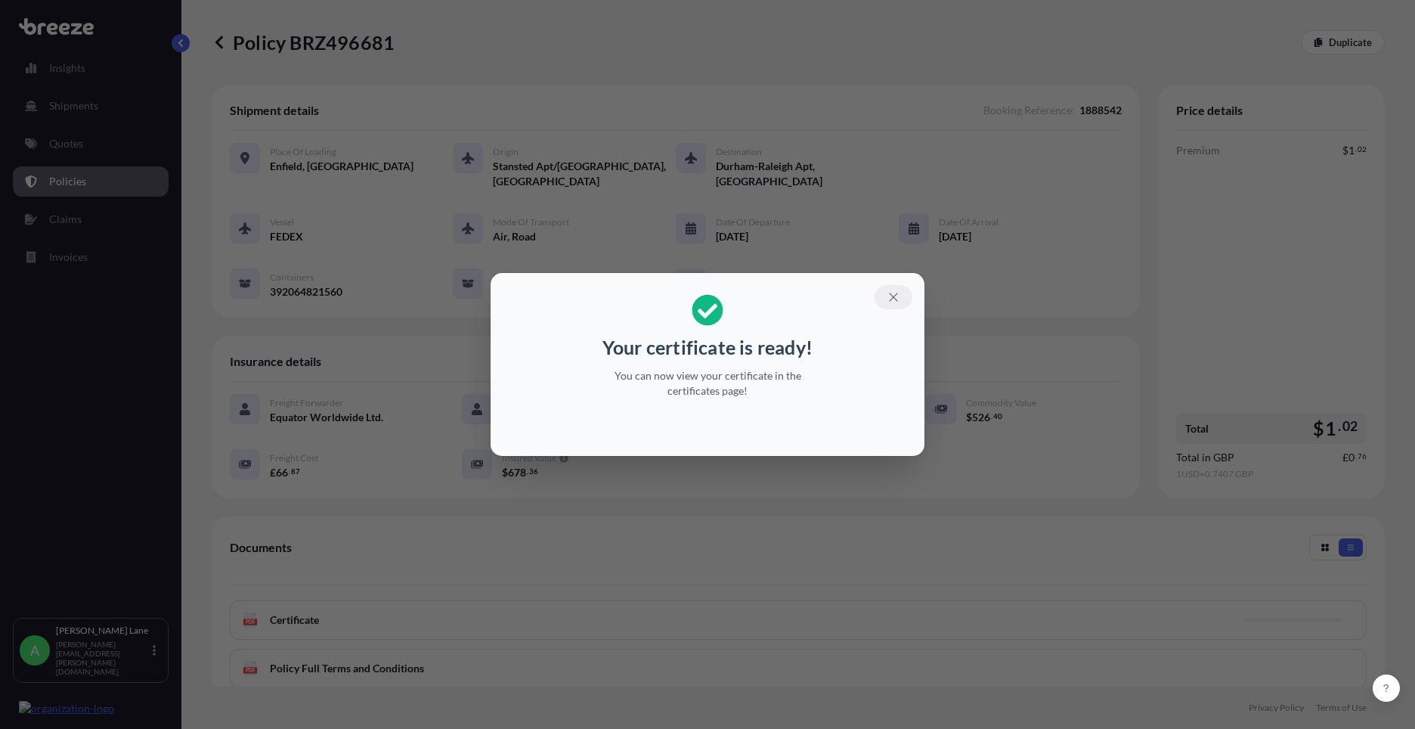
click at [890, 293] on icon "button" at bounding box center [893, 297] width 8 height 8
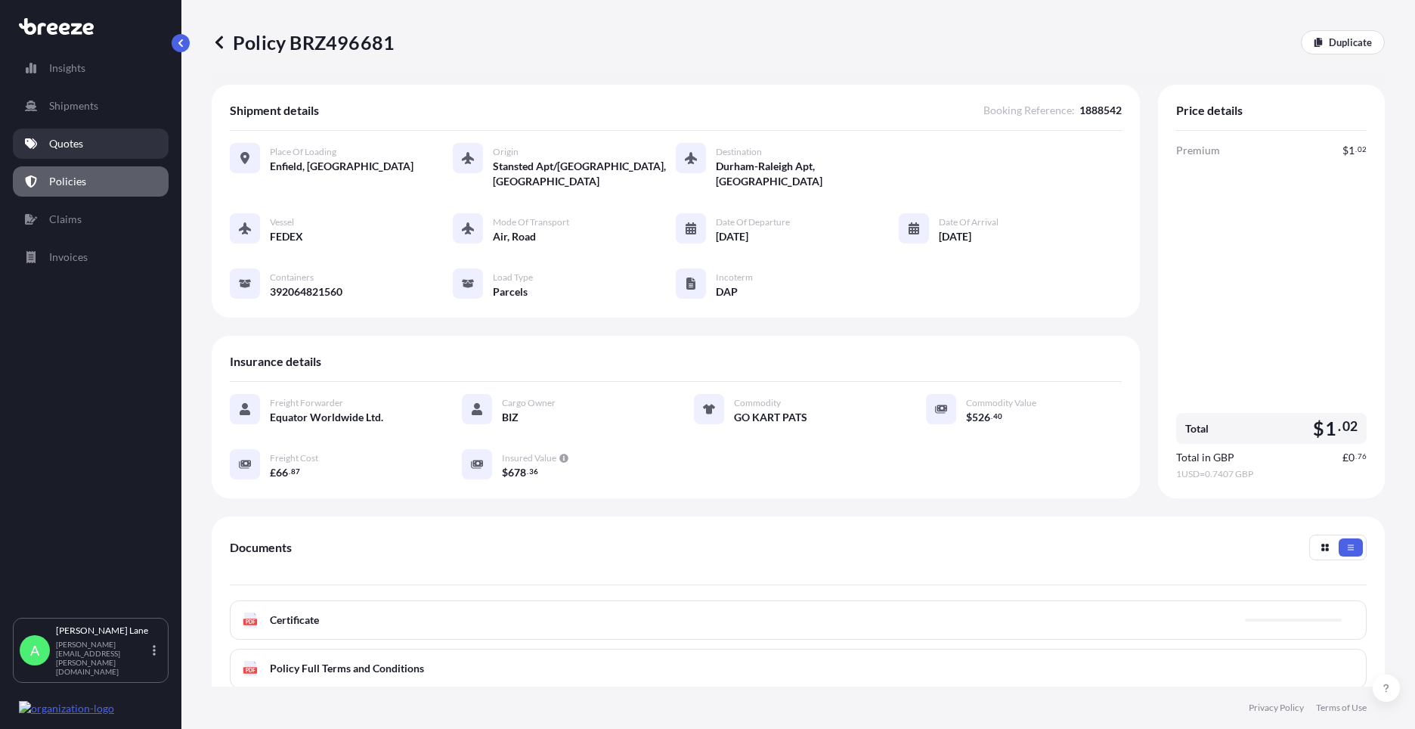
click at [78, 147] on p "Quotes" at bounding box center [66, 143] width 34 height 15
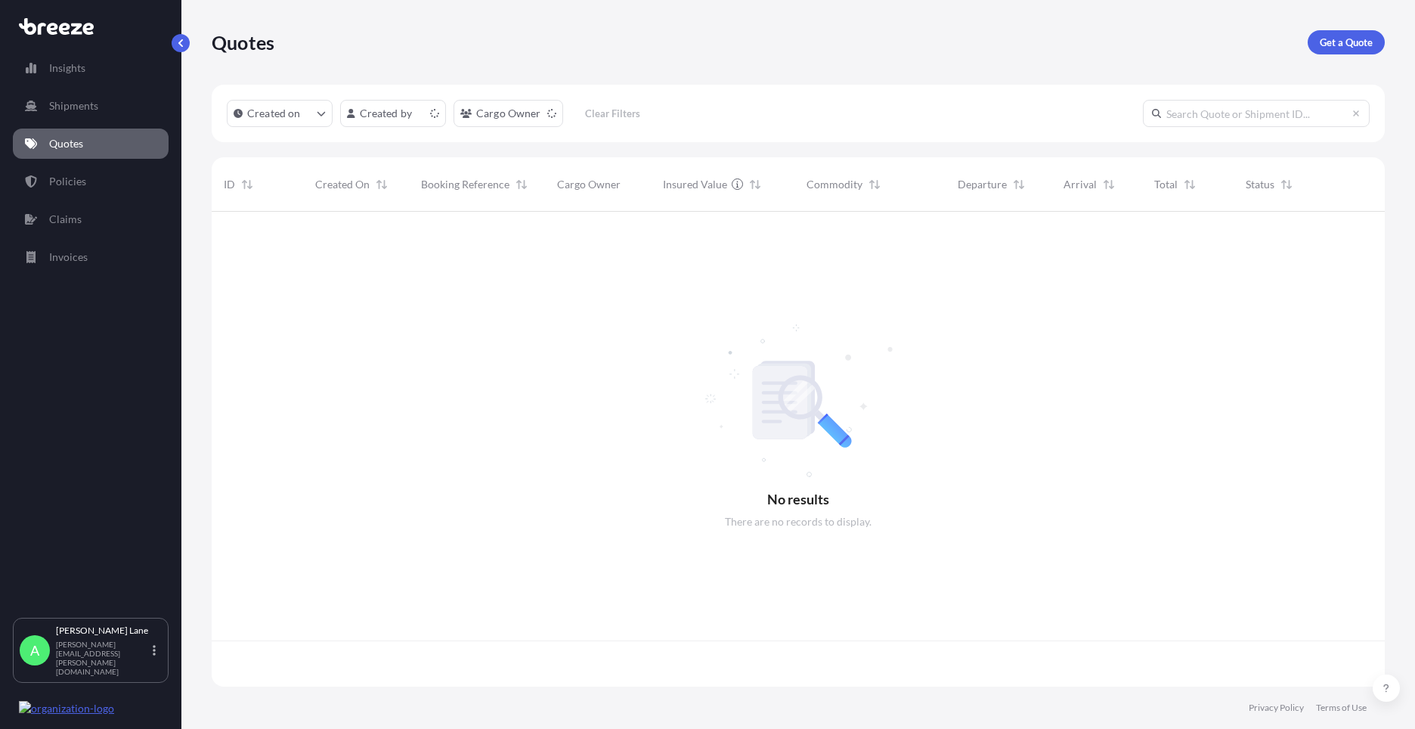
scroll to position [472, 1162]
click at [1339, 36] on p "Get a Quote" at bounding box center [1346, 42] width 53 height 15
select select "Road"
select select "1"
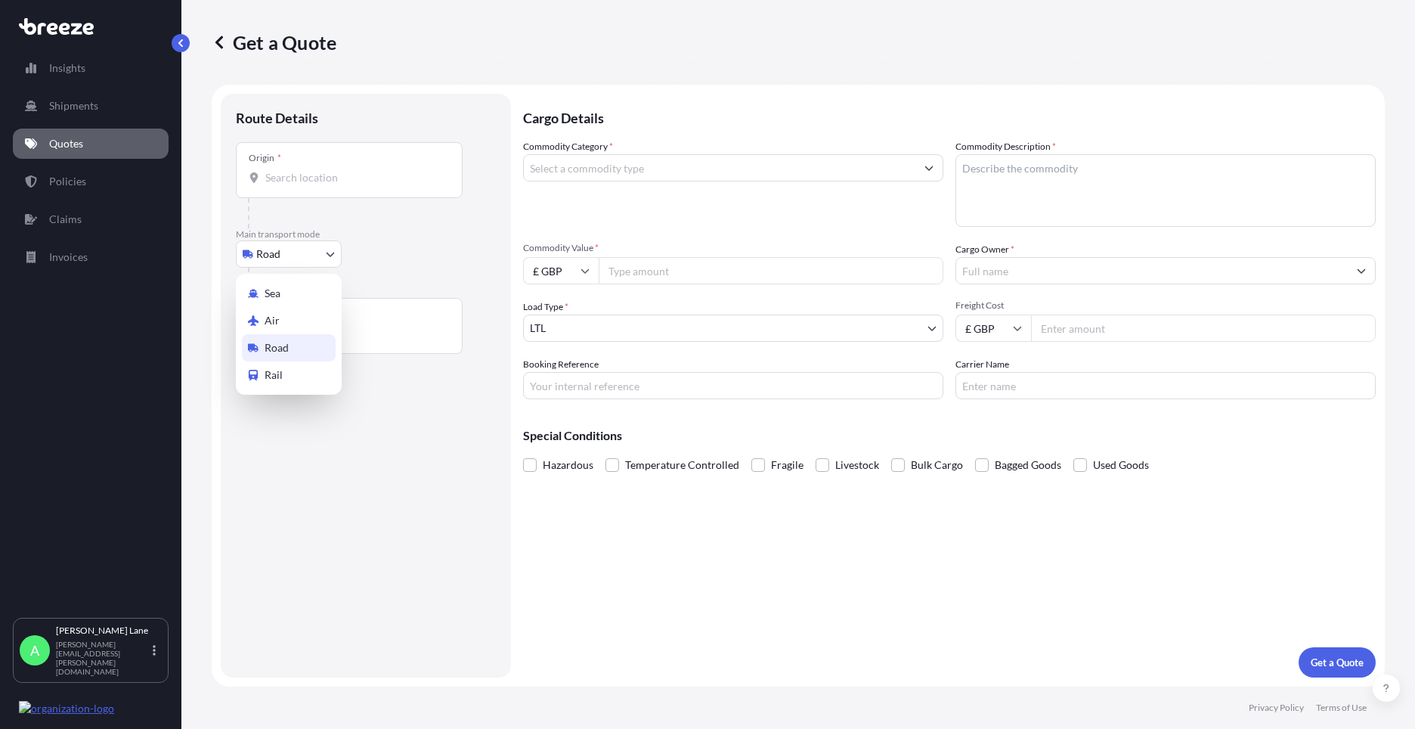
click at [291, 266] on body "Insights Shipments Quotes Policies Claims Invoices A [PERSON_NAME] [PERSON_NAME…" at bounding box center [707, 364] width 1415 height 729
click at [292, 324] on div "Air" at bounding box center [289, 320] width 94 height 27
select select "Air"
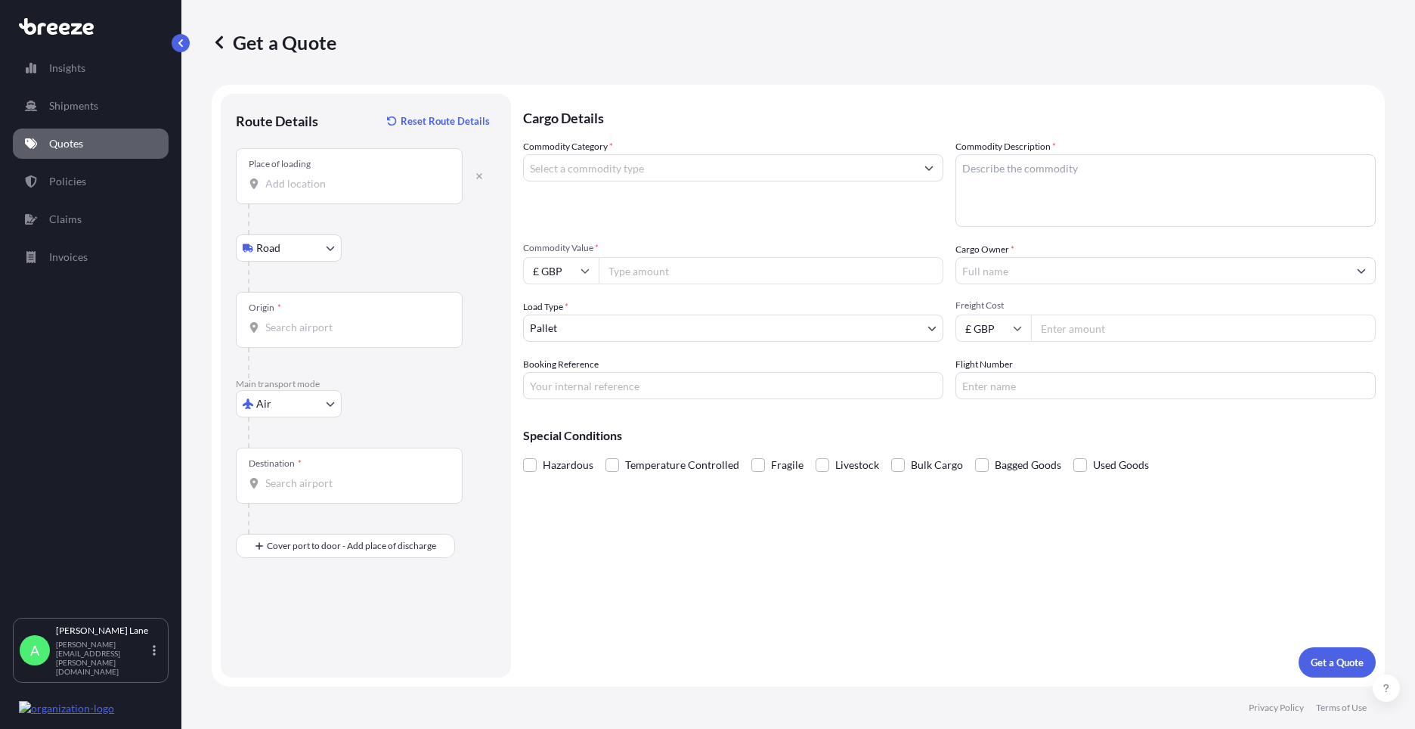
click at [358, 187] on input "Place of loading" at bounding box center [354, 183] width 178 height 15
type input "[STREET_ADDRESS]"
click at [342, 314] on div "Origin *" at bounding box center [349, 320] width 227 height 56
click at [342, 320] on input "Origin *" at bounding box center [354, 327] width 178 height 15
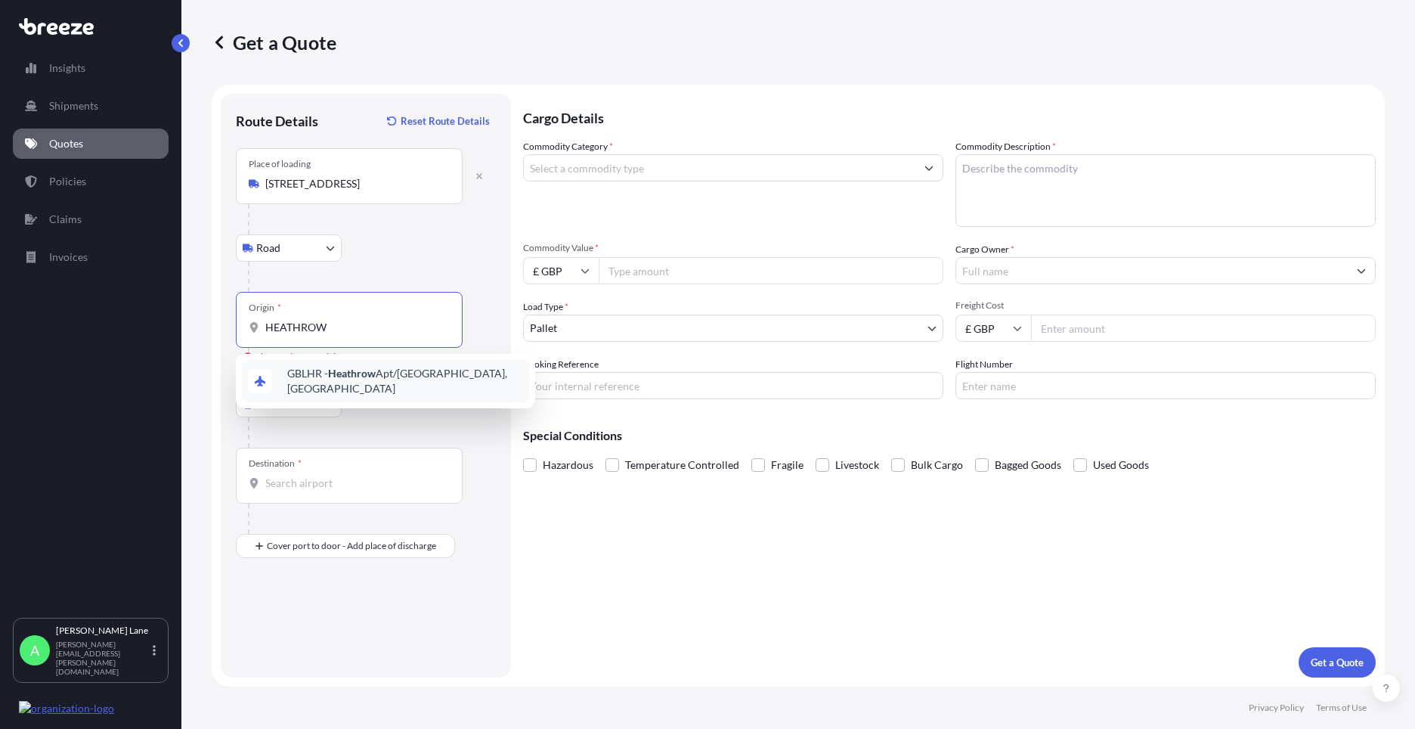
click at [364, 388] on div "GBLHR - Heathrow Apt/[GEOGRAPHIC_DATA], [GEOGRAPHIC_DATA]" at bounding box center [385, 381] width 287 height 42
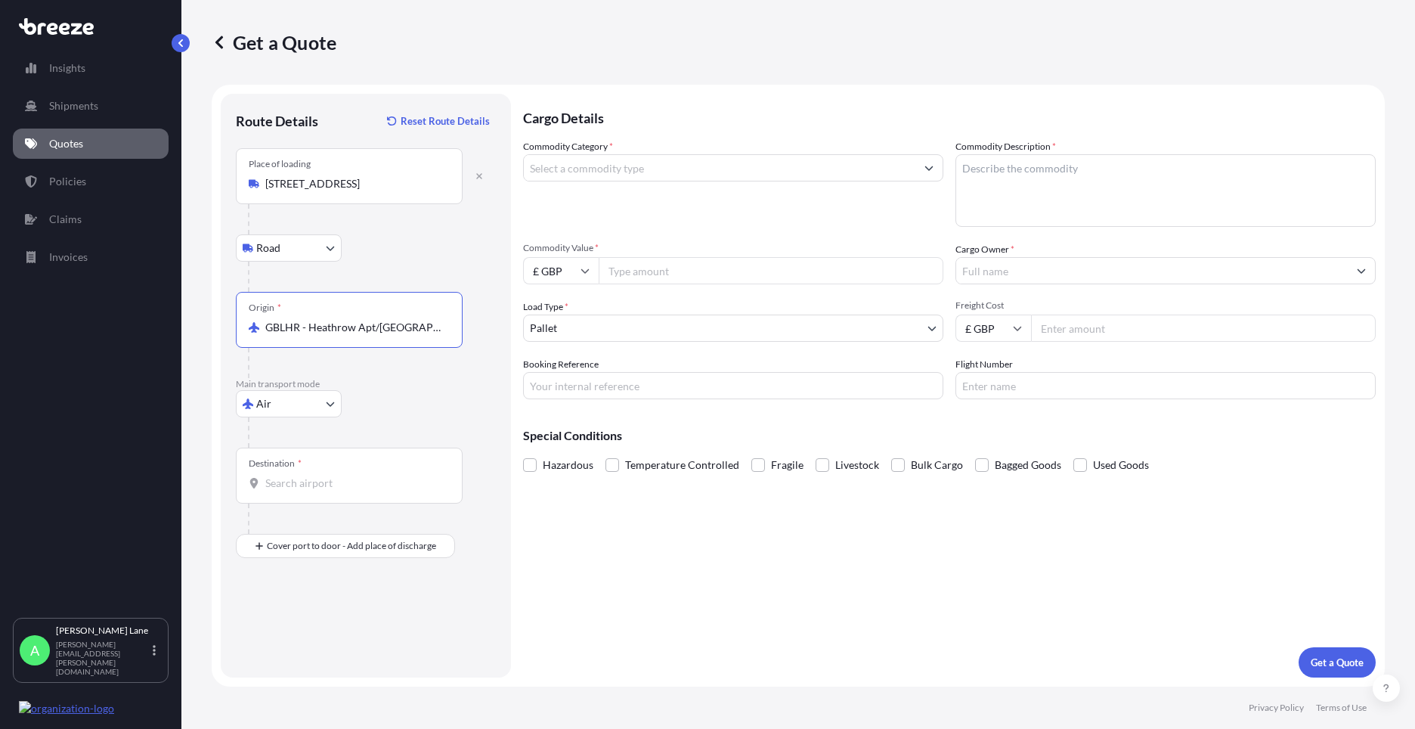
type input "GBLHR - Heathrow Apt/[GEOGRAPHIC_DATA], [GEOGRAPHIC_DATA]"
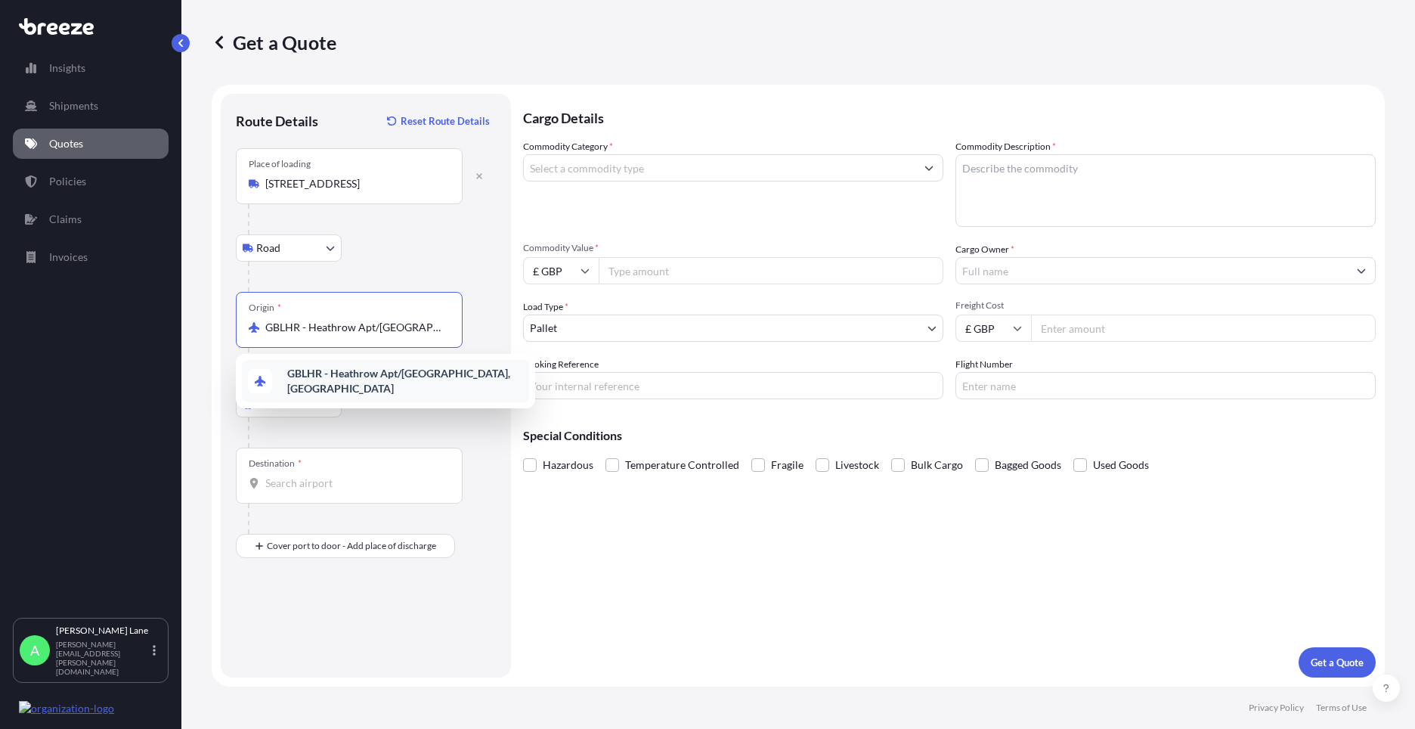
click at [364, 382] on b "GBLHR - Heathrow Apt/[GEOGRAPHIC_DATA], [GEOGRAPHIC_DATA]" at bounding box center [398, 381] width 223 height 28
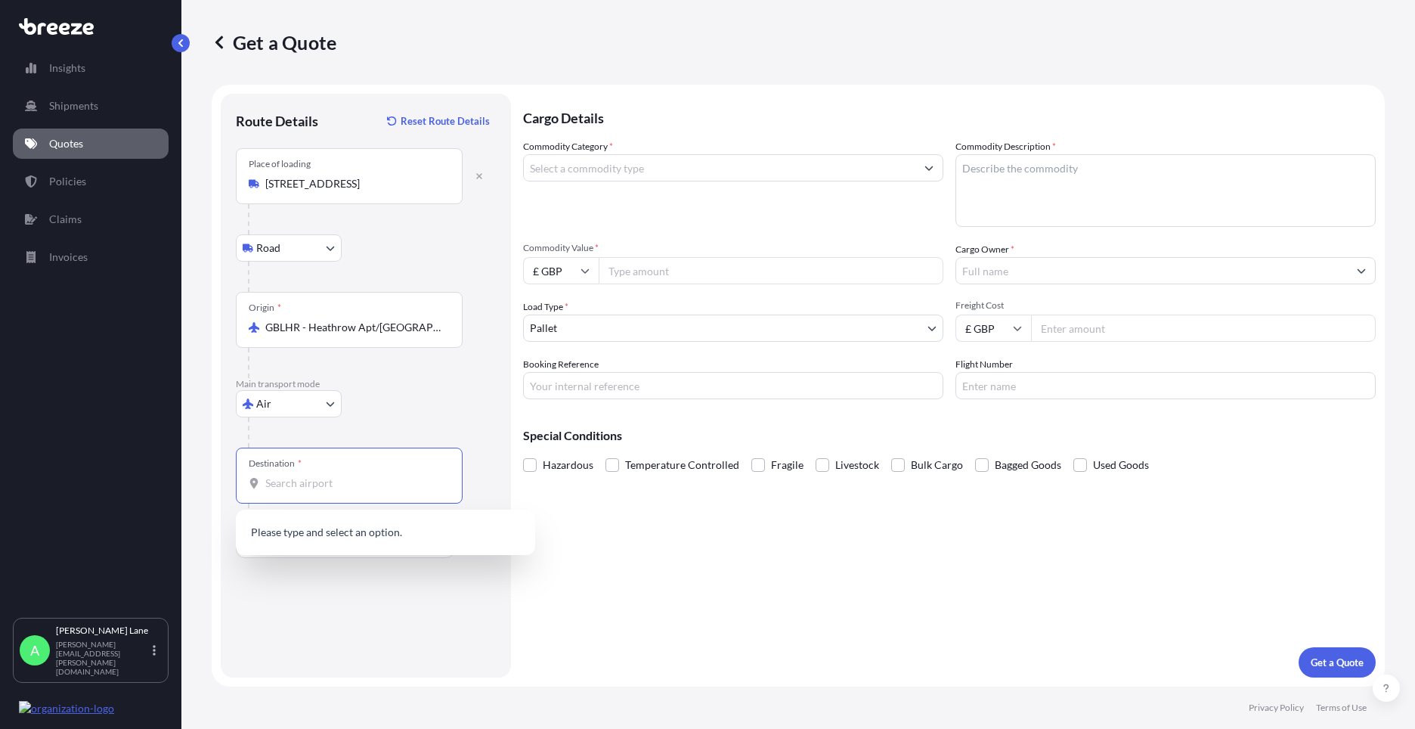
click at [376, 488] on input "Destination *" at bounding box center [354, 482] width 178 height 15
paste input "SASKATOON"
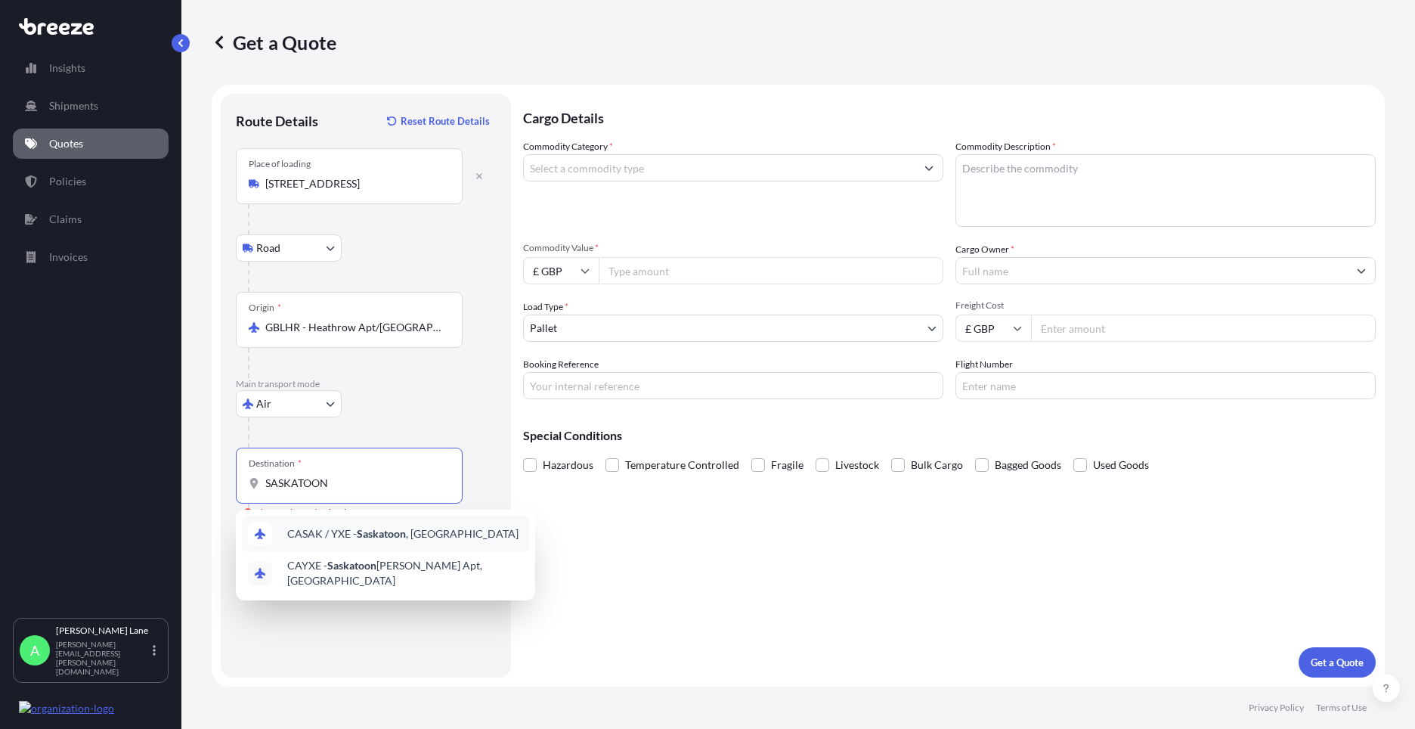
click at [406, 521] on div "CASAK / YXE - [GEOGRAPHIC_DATA] , [GEOGRAPHIC_DATA]" at bounding box center [385, 533] width 287 height 36
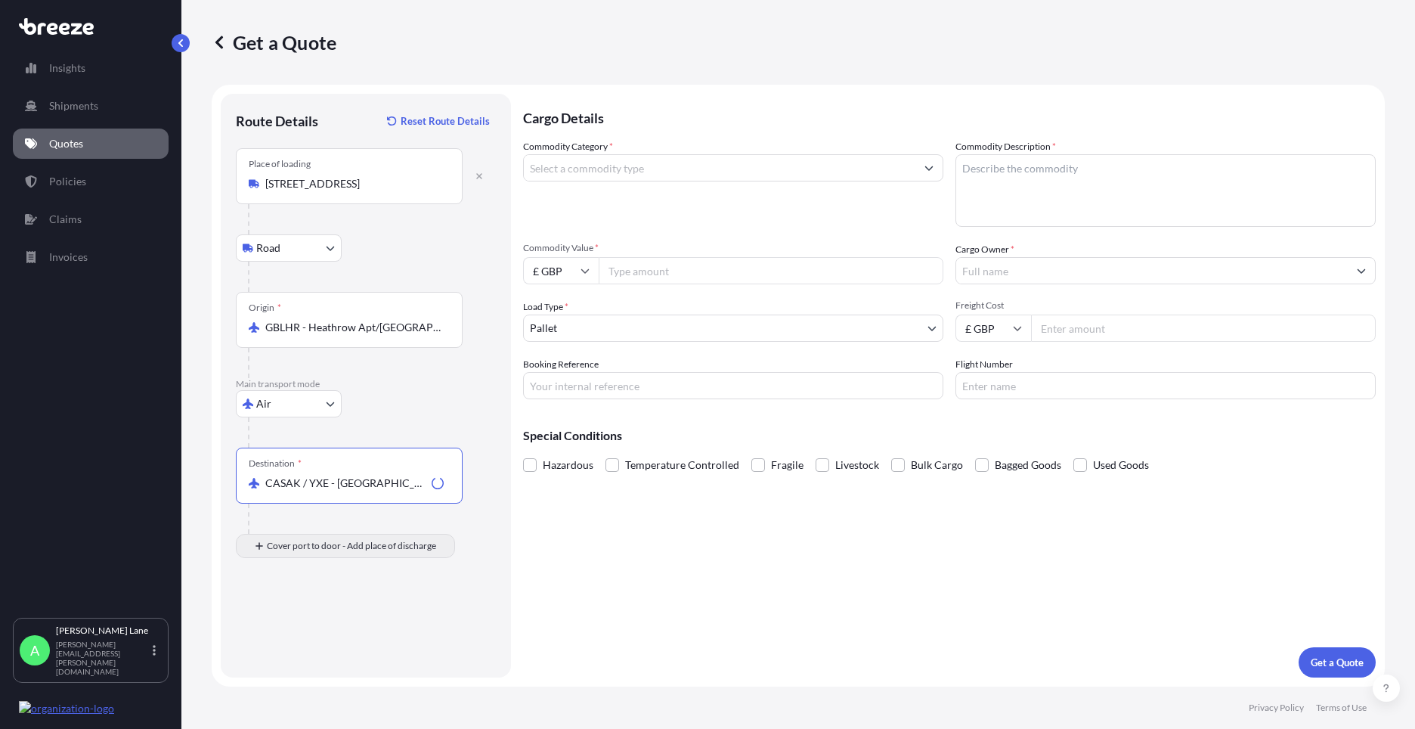
type input "CASAK / YXE - [GEOGRAPHIC_DATA], [GEOGRAPHIC_DATA]"
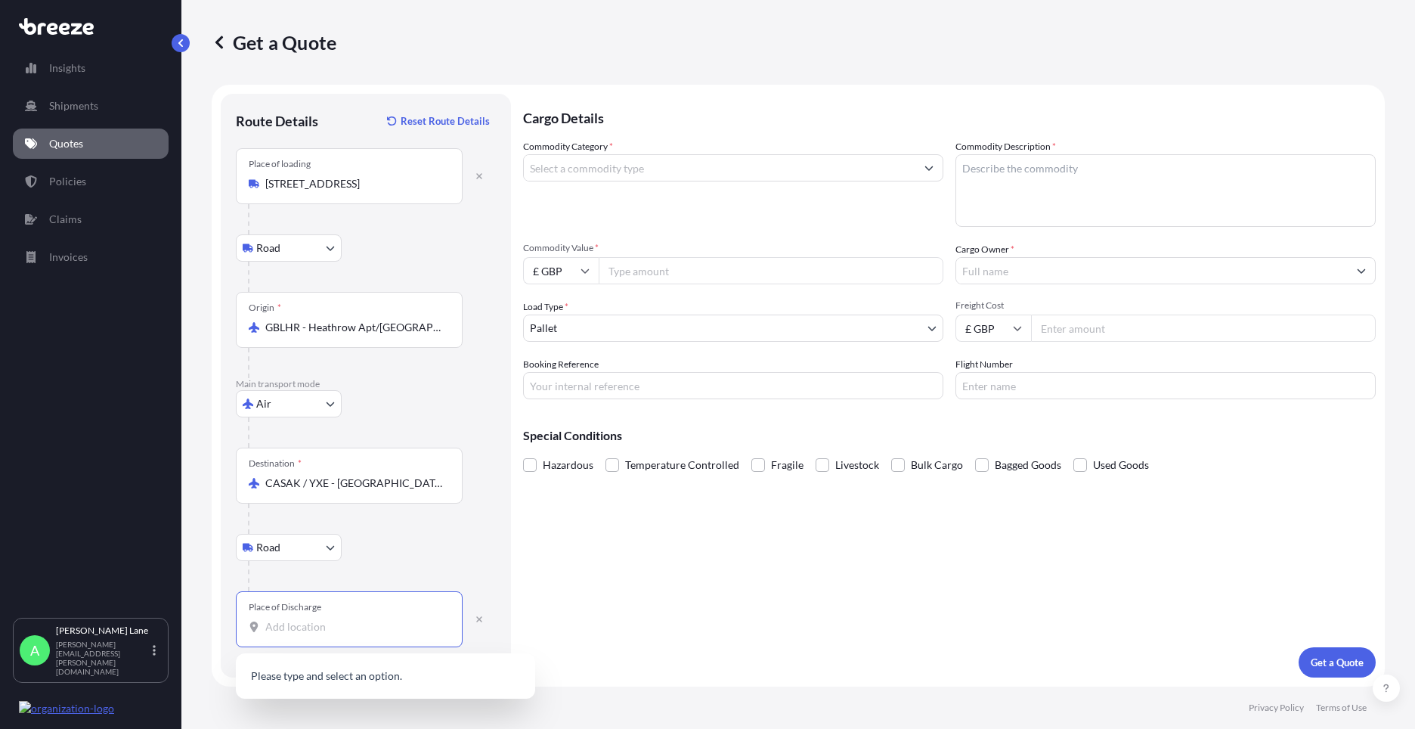
click at [361, 621] on input "Place of Discharge" at bounding box center [354, 626] width 178 height 15
drag, startPoint x: 373, startPoint y: 617, endPoint x: 314, endPoint y: 618, distance: 58.2
click at [314, 618] on div "Place of Discharge" at bounding box center [349, 619] width 227 height 56
click at [314, 619] on input "Place of Discharge" at bounding box center [354, 626] width 178 height 15
drag, startPoint x: 314, startPoint y: 619, endPoint x: 296, endPoint y: 627, distance: 19.0
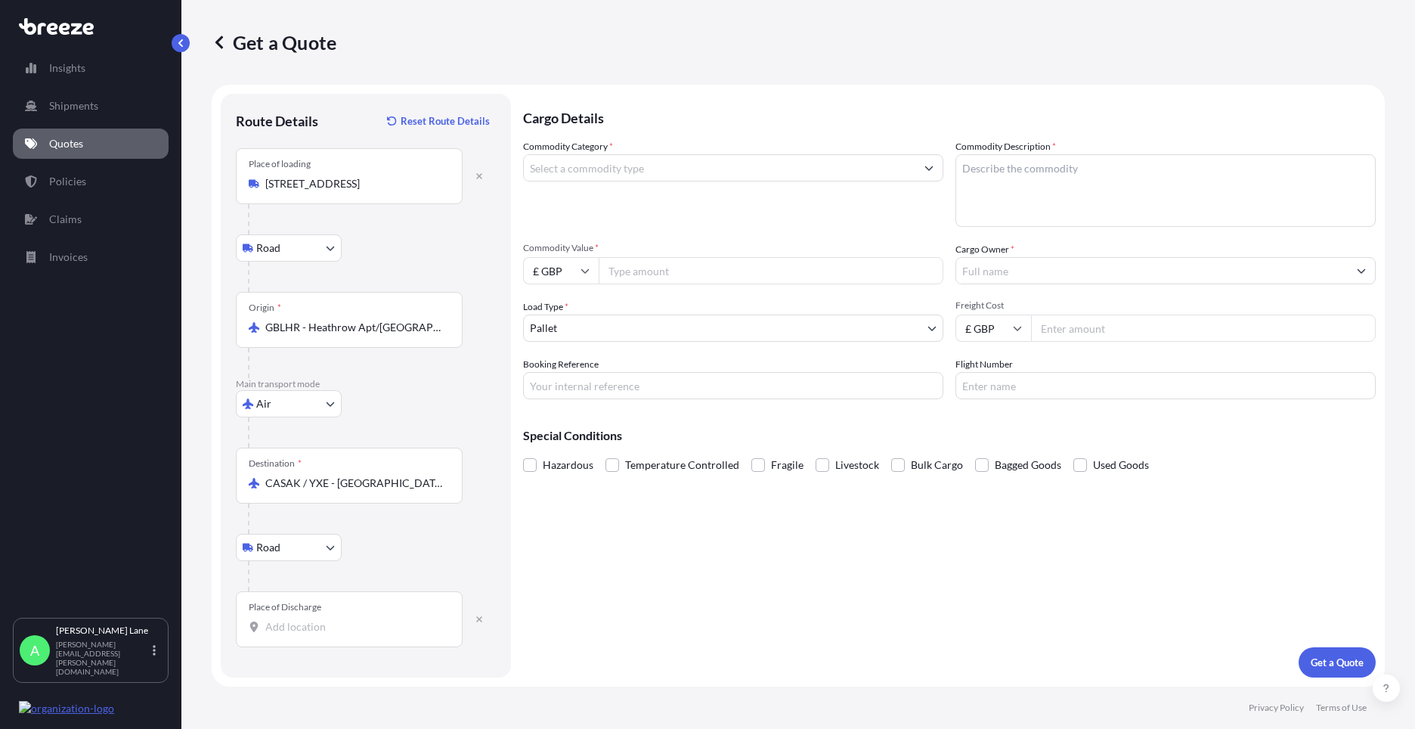
click at [296, 627] on input "Place of Discharge" at bounding box center [354, 626] width 178 height 15
paste input "S7V 0P1"
type input "Saskatoon, SK S7V 0P1, [GEOGRAPHIC_DATA]"
click at [686, 166] on input "Commodity Category *" at bounding box center [720, 167] width 392 height 27
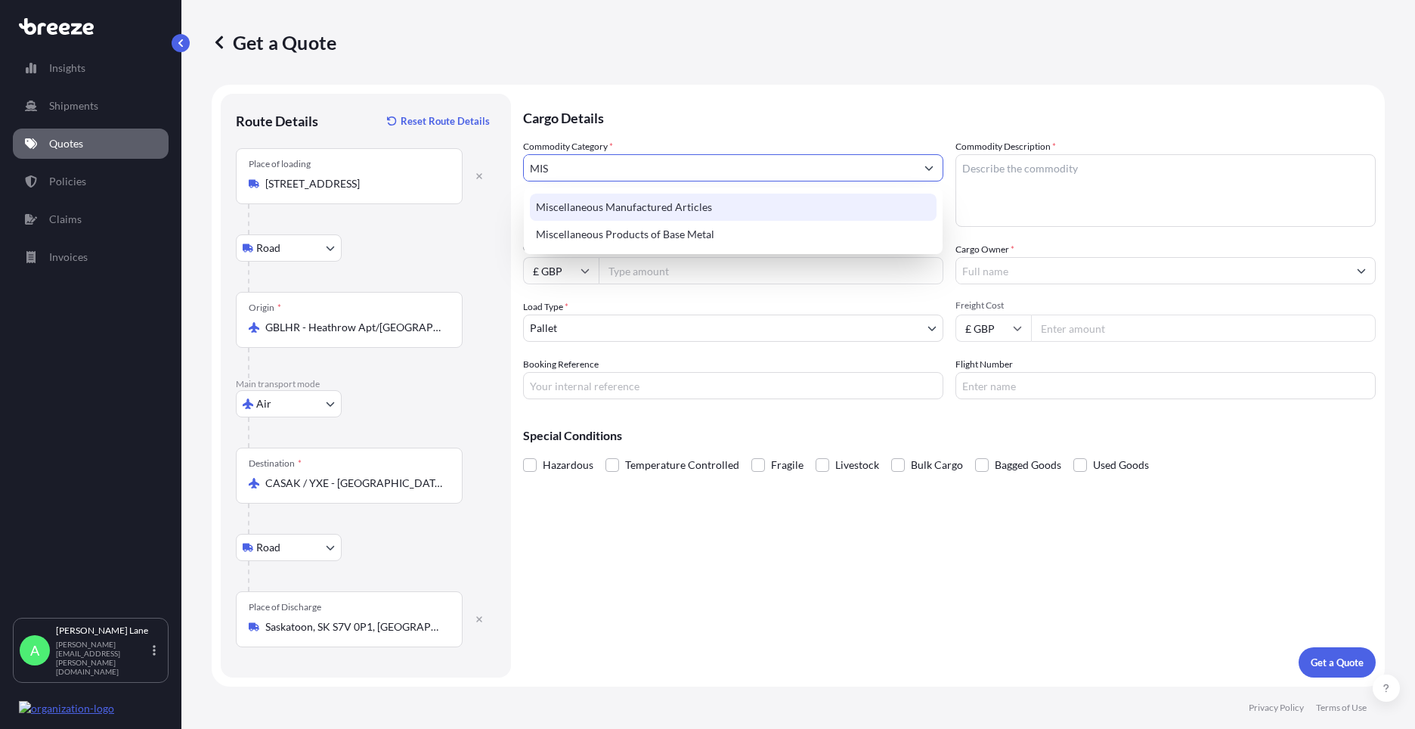
click at [618, 212] on div "Miscellaneous Manufactured Articles" at bounding box center [733, 206] width 407 height 27
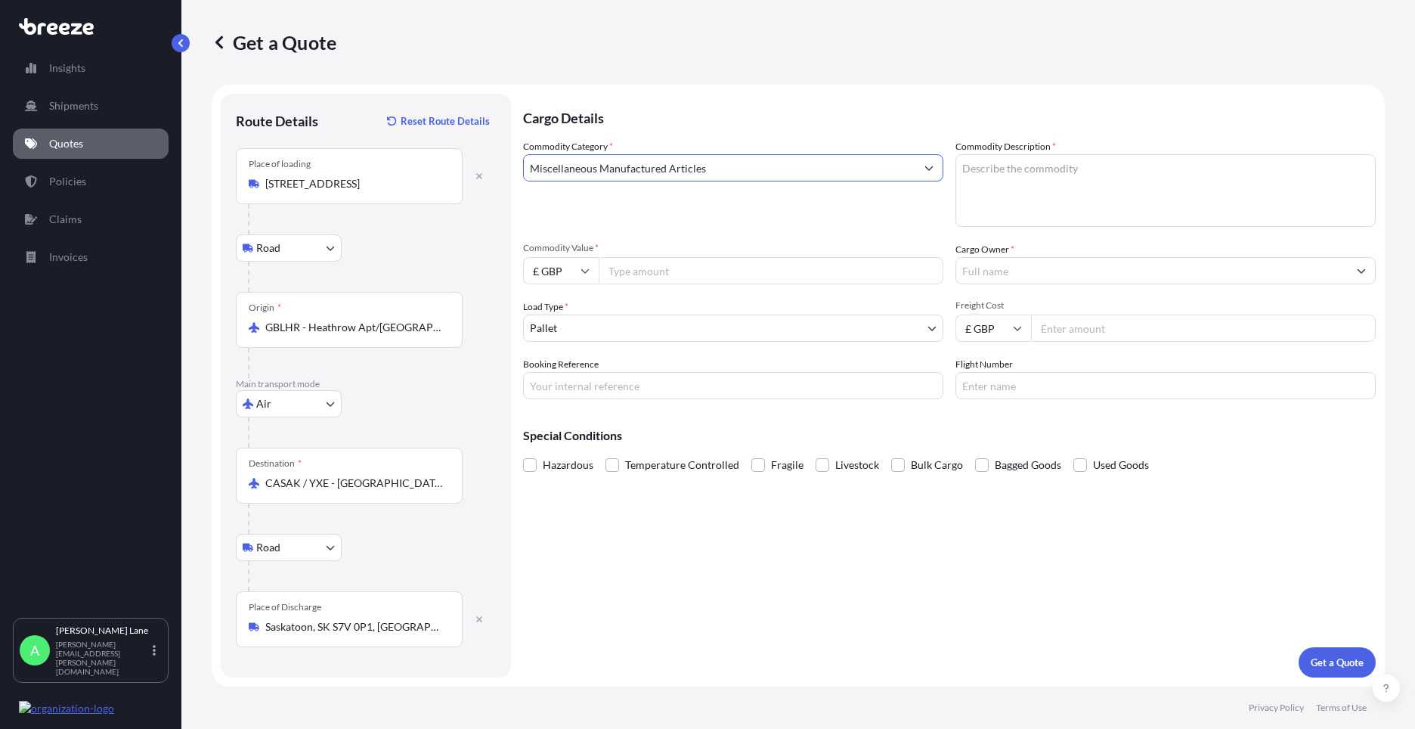
type input "Miscellaneous Manufactured Articles"
click at [664, 269] on input "Commodity Value *" at bounding box center [771, 270] width 345 height 27
type input "2084.69"
click at [606, 330] on body "Insights Shipments Quotes Policies Claims Invoices A [PERSON_NAME] [PERSON_NAME…" at bounding box center [707, 364] width 1415 height 729
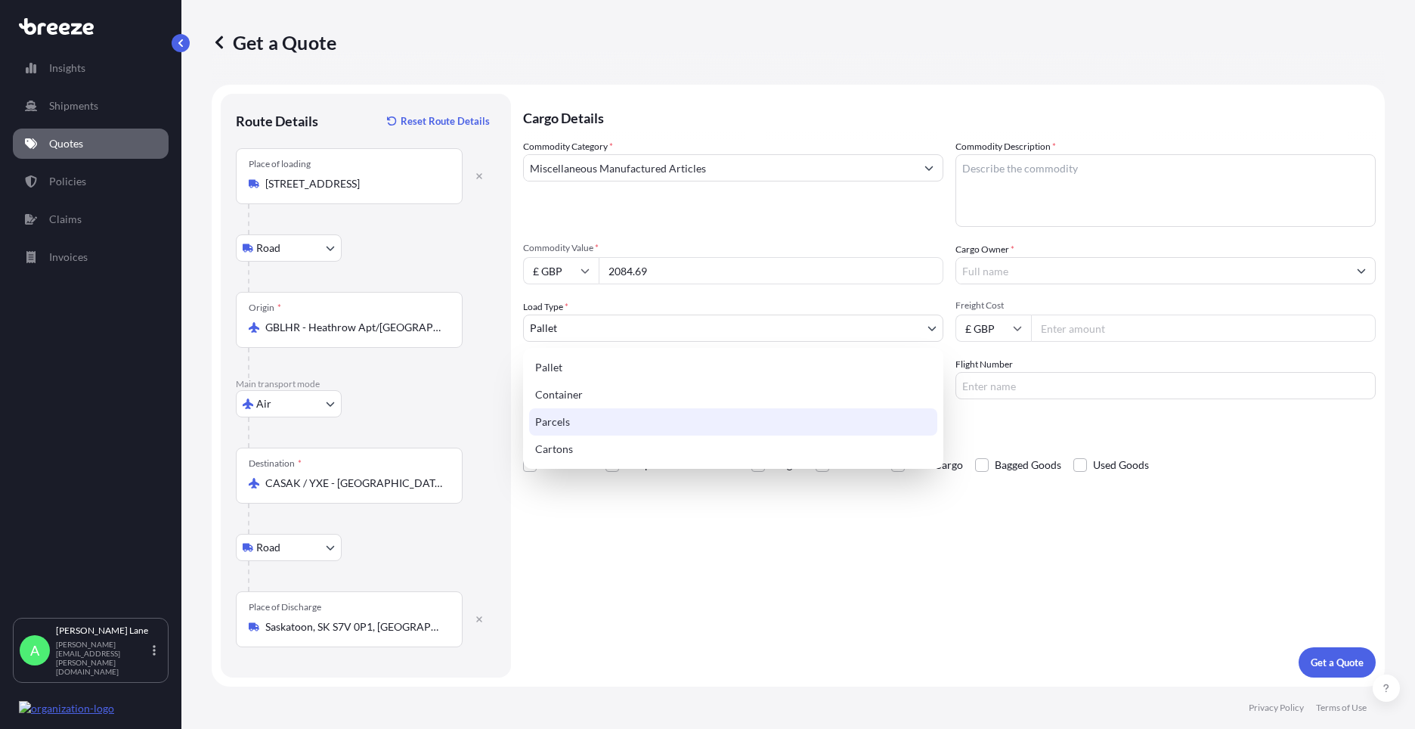
click at [574, 419] on div "Parcels" at bounding box center [733, 421] width 408 height 27
select select "3"
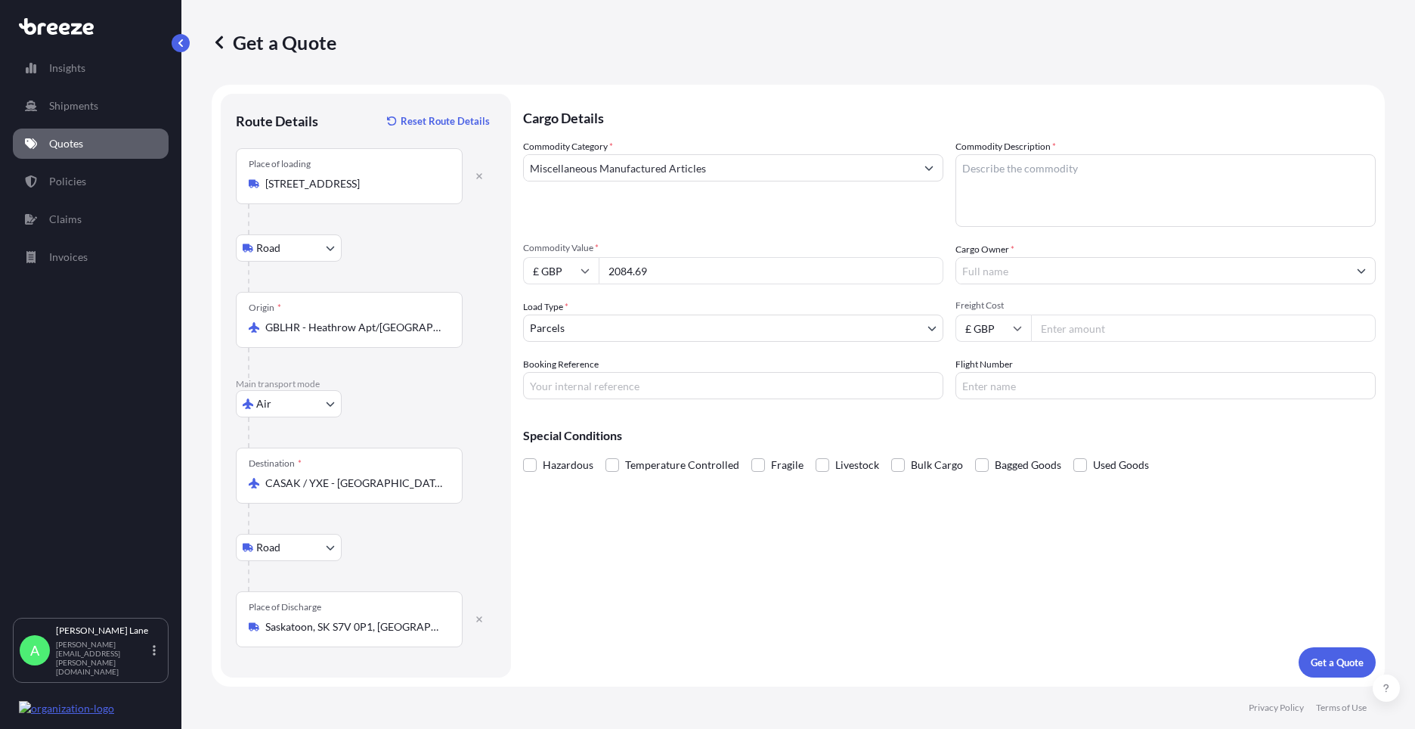
click at [590, 399] on div "Cargo Details Commodity Category * Miscellaneous Manufactured Articles Commodit…" at bounding box center [949, 385] width 853 height 583
click at [591, 390] on input "Booking Reference" at bounding box center [733, 385] width 420 height 27
paste input "1888548"
type input "1888548"
click at [1035, 188] on textarea "Commodity Description *" at bounding box center [1165, 190] width 420 height 73
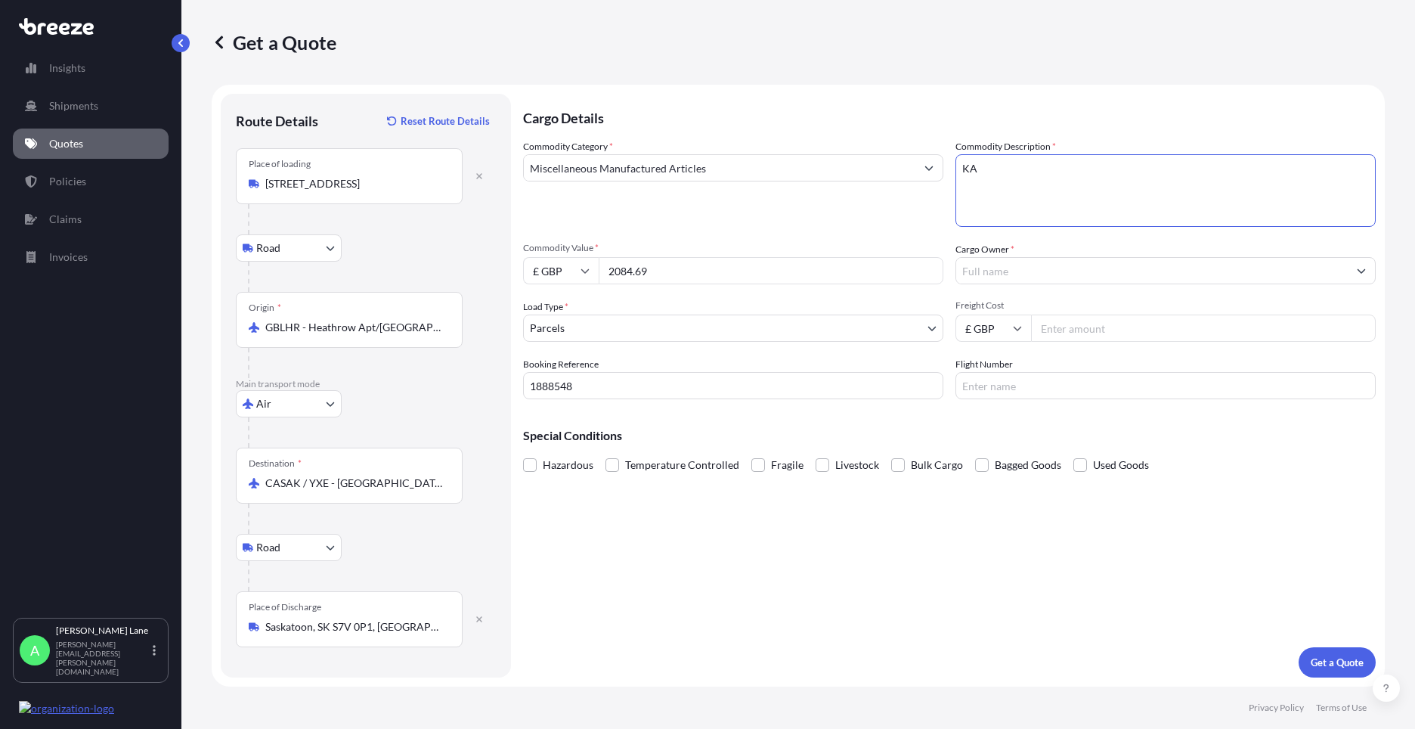
type textarea "K"
type textarea "GO KART PARTS"
click at [1014, 261] on input "Cargo Owner *" at bounding box center [1152, 270] width 392 height 27
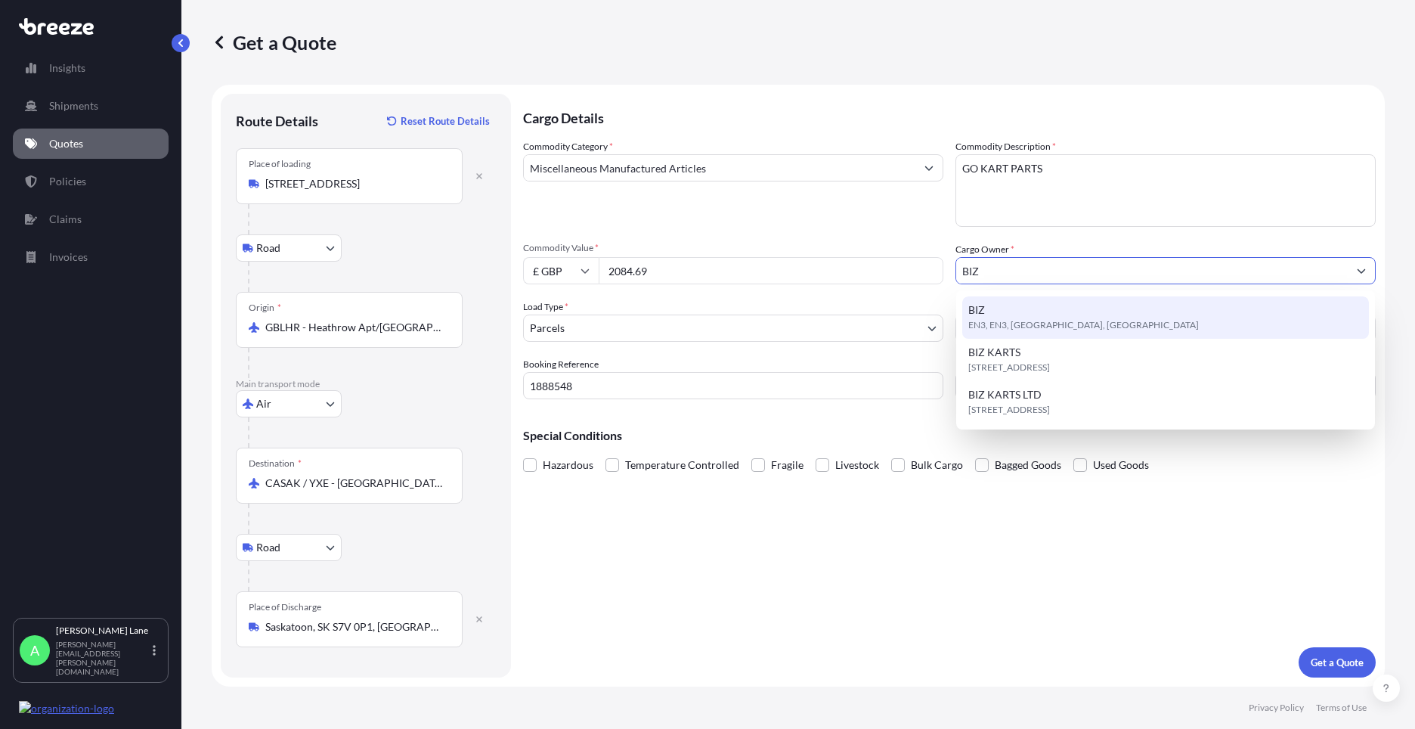
click at [1009, 313] on div "BIZ EN3, EN3, [GEOGRAPHIC_DATA], [GEOGRAPHIC_DATA]" at bounding box center [1165, 317] width 407 height 42
click at [1026, 314] on div "BIZ EN3, EN3, [GEOGRAPHIC_DATA], [GEOGRAPHIC_DATA]" at bounding box center [1165, 317] width 407 height 42
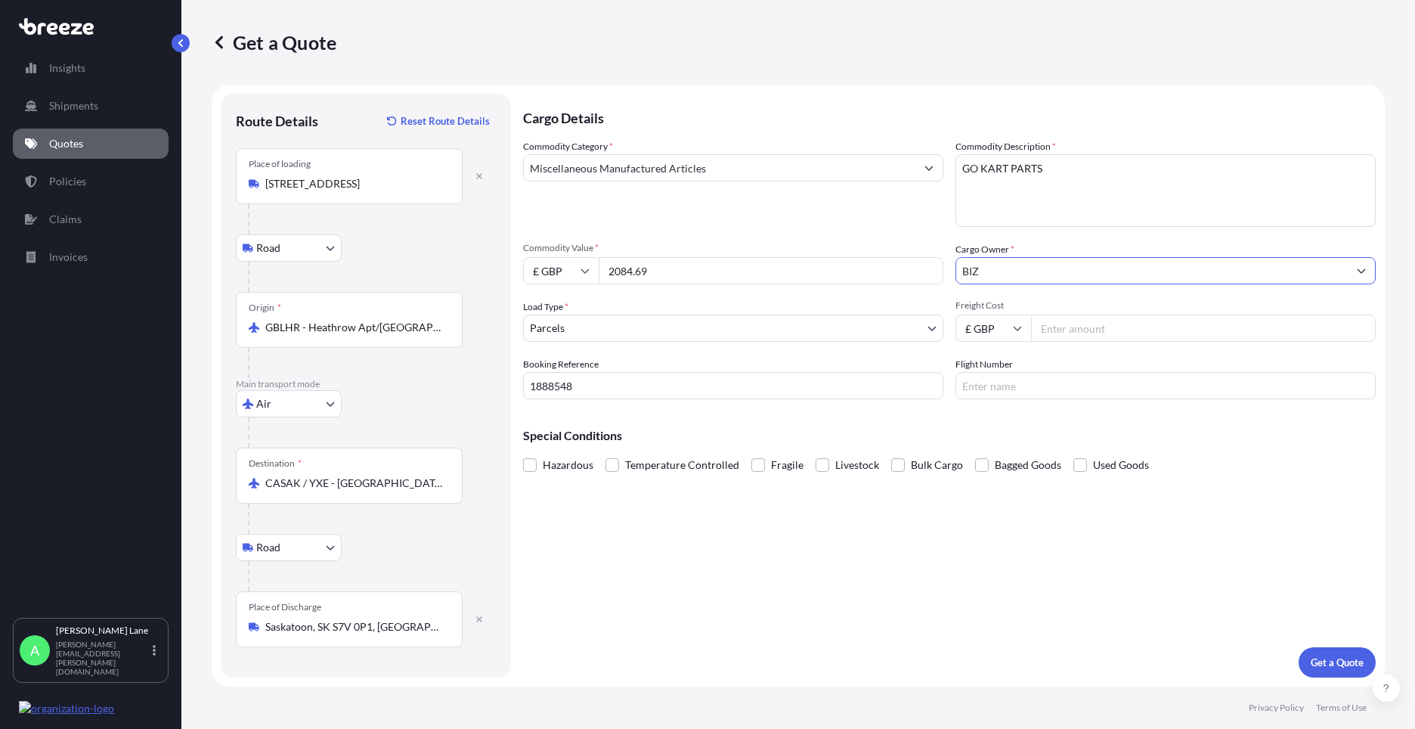
type input "BIZ"
click at [1076, 323] on input "Freight Cost" at bounding box center [1203, 327] width 345 height 27
type input "218.46"
click at [994, 390] on input "Flight Number" at bounding box center [1165, 385] width 420 height 27
drag, startPoint x: 999, startPoint y: 387, endPoint x: 887, endPoint y: 388, distance: 112.6
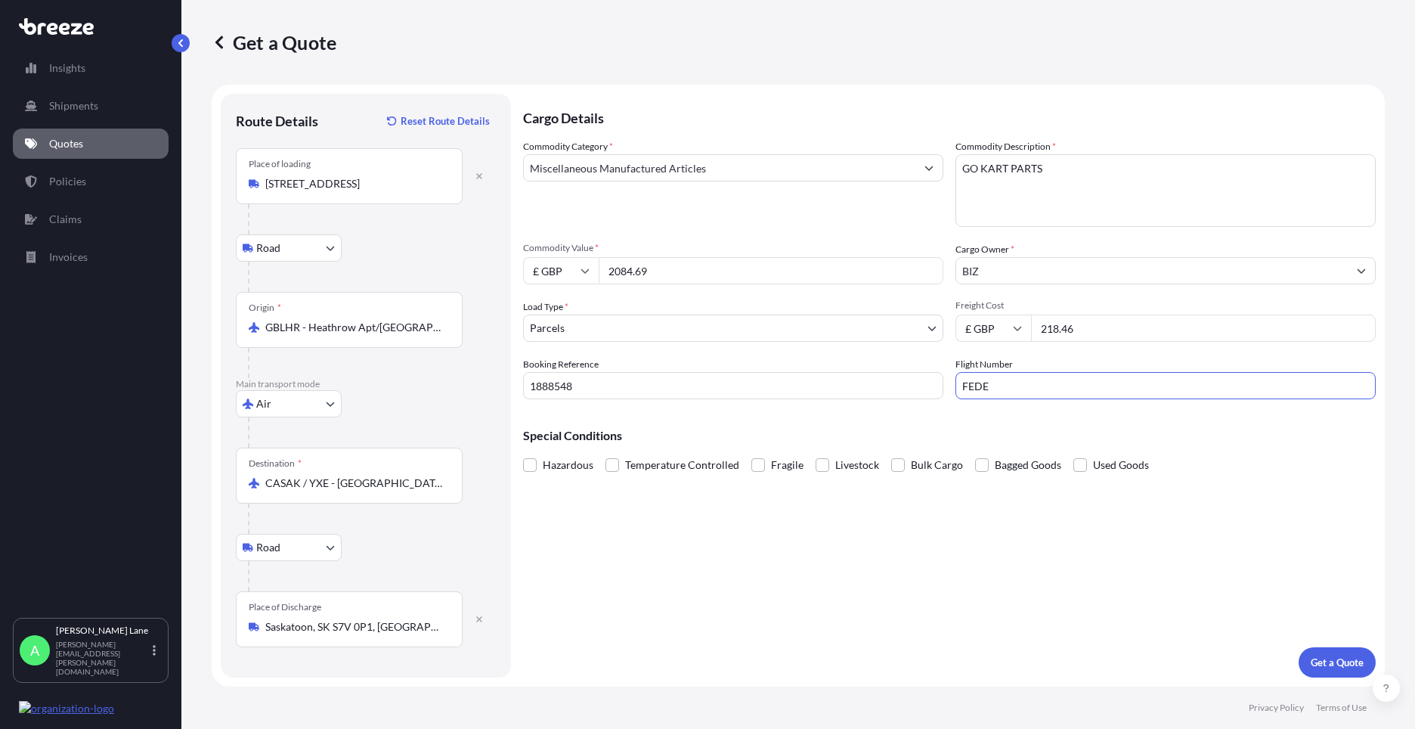
click at [887, 388] on div "Commodity Category * Miscellaneous Manufactured Articles Commodity Description …" at bounding box center [949, 269] width 853 height 260
type input "ups"
click at [827, 550] on div "Cargo Details Commodity Category * Miscellaneous Manufactured Articles Commodit…" at bounding box center [949, 385] width 853 height 583
click at [1320, 664] on p "Get a Quote" at bounding box center [1337, 662] width 53 height 15
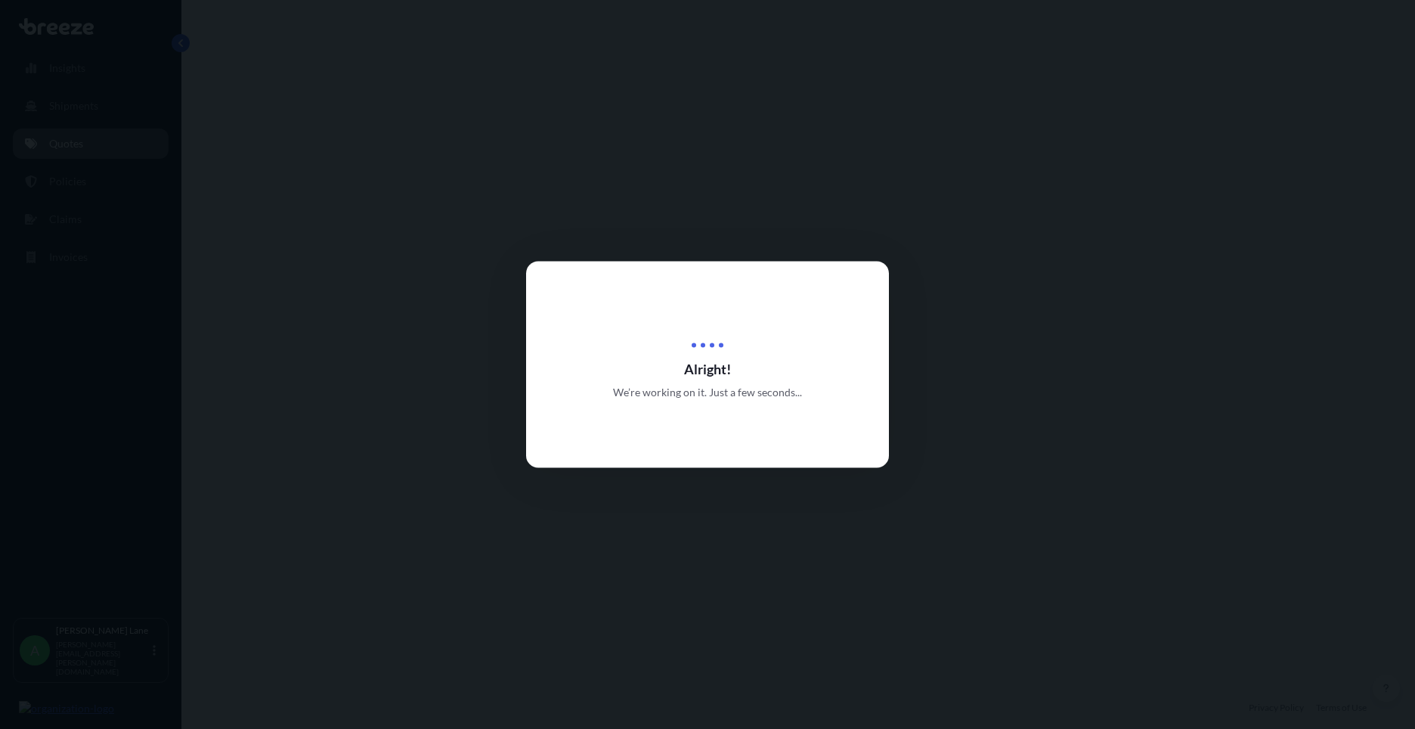
select select "Road"
select select "Air"
select select "Road"
select select "3"
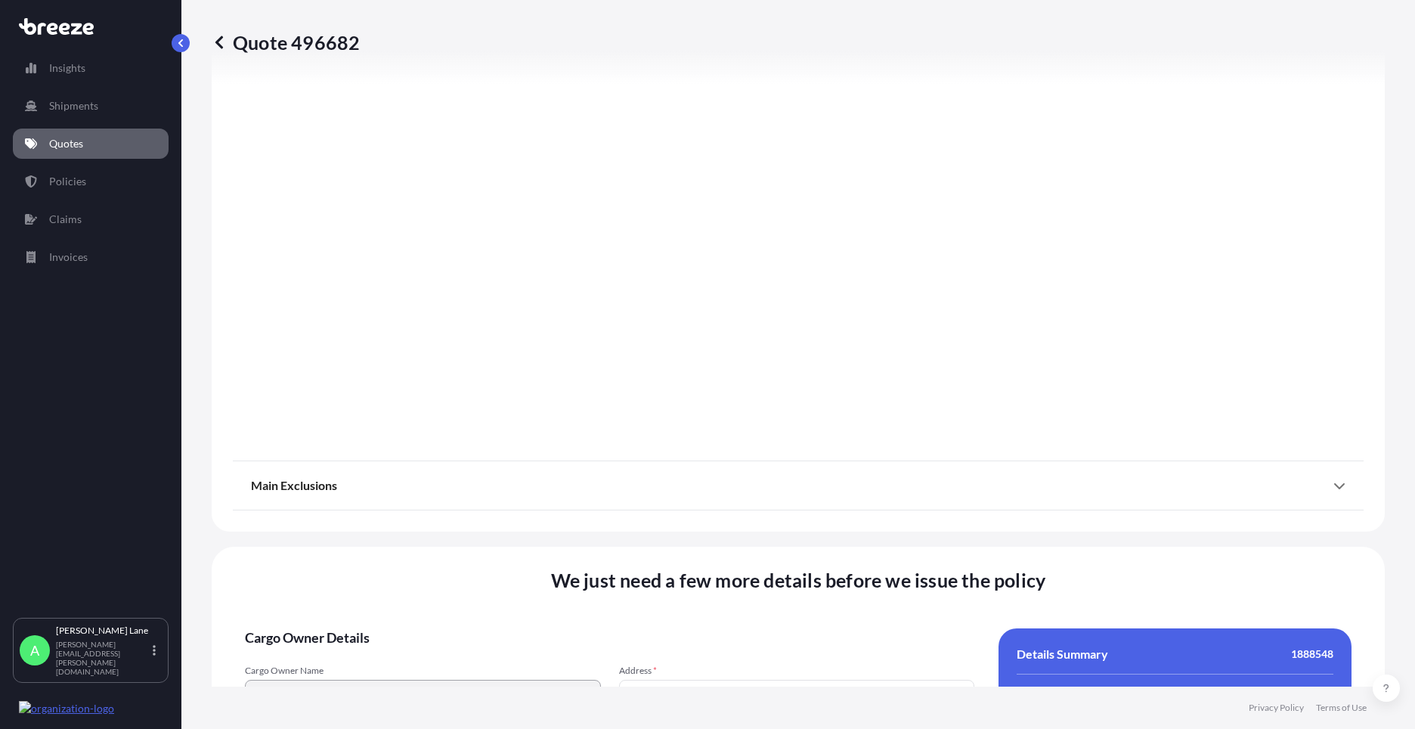
scroll to position [1970, 0]
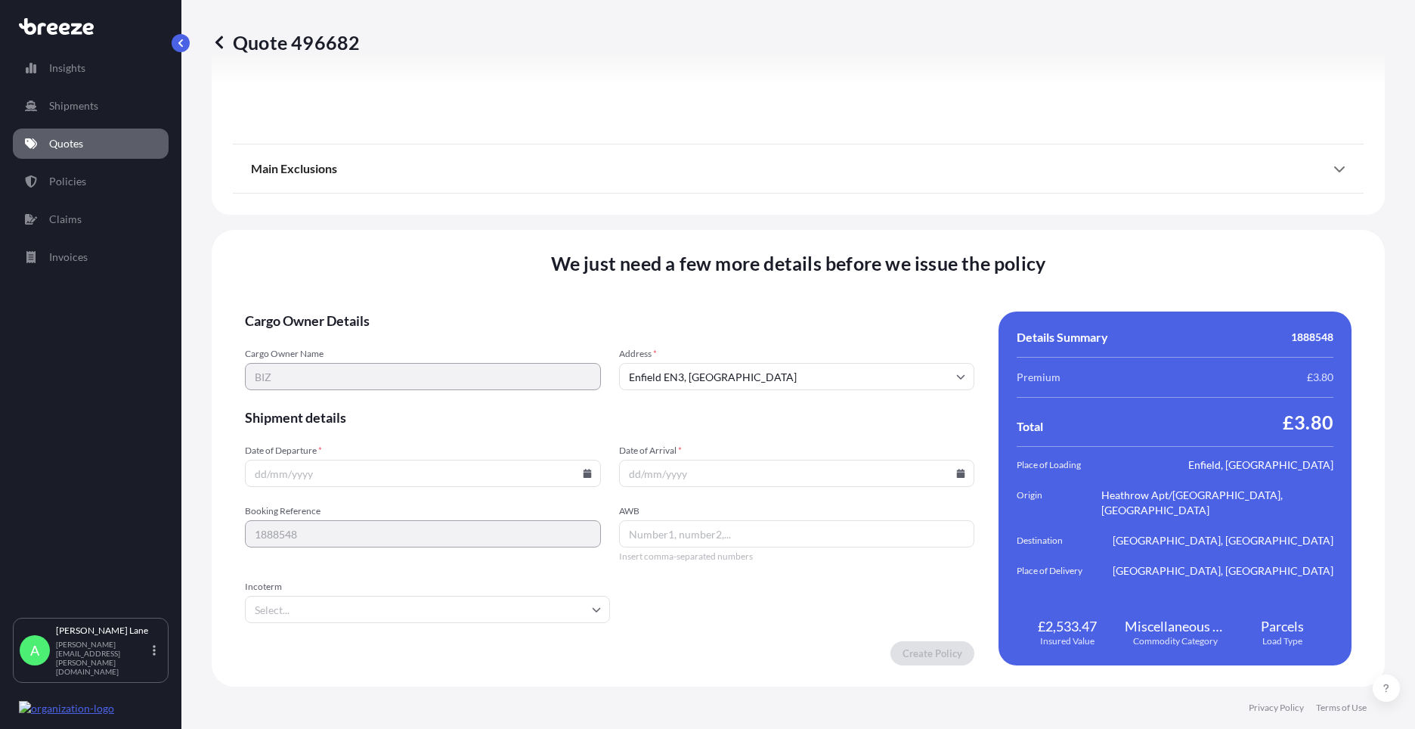
click at [588, 473] on div at bounding box center [423, 473] width 356 height 27
click at [587, 473] on icon at bounding box center [587, 473] width 9 height 9
click at [386, 340] on button "13" at bounding box center [385, 339] width 24 height 24
type input "[DATE]"
click at [286, 614] on input "Incoterm" at bounding box center [427, 609] width 365 height 27
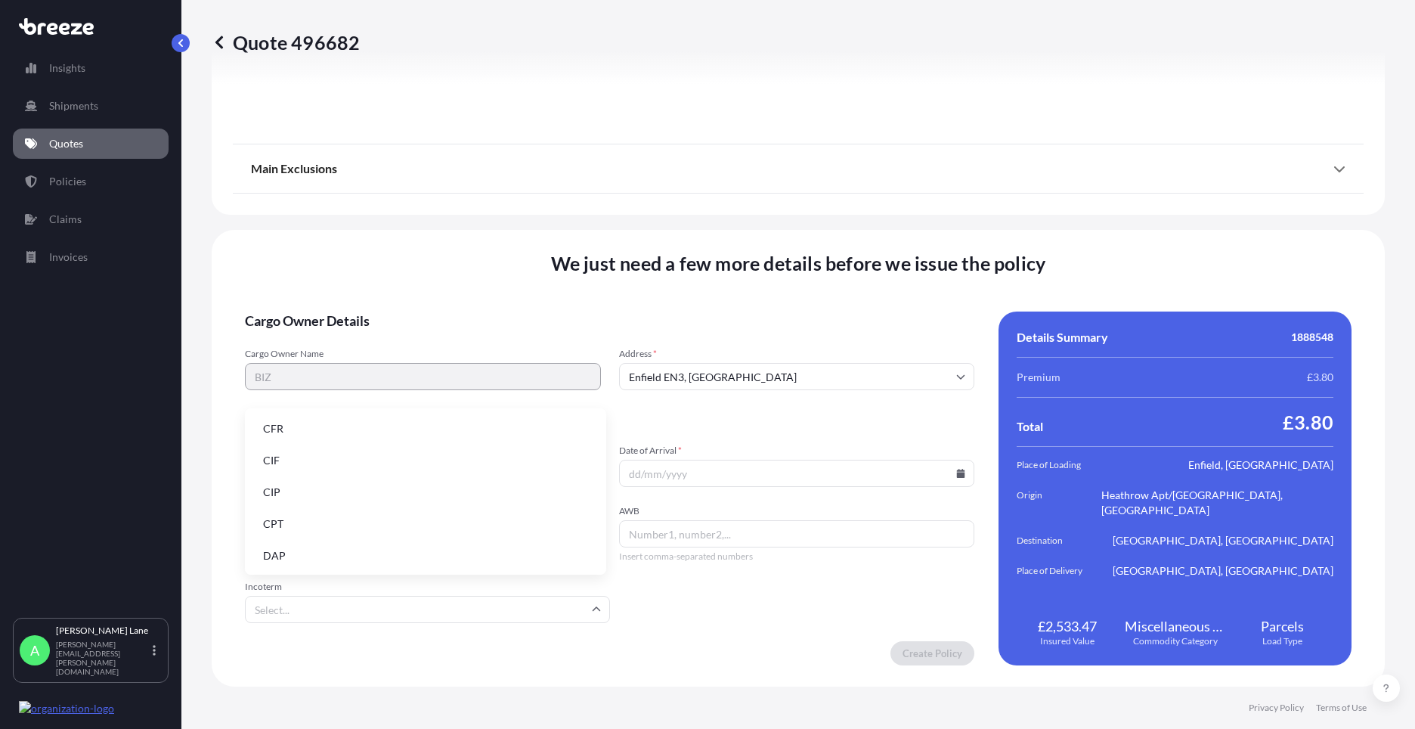
click at [285, 561] on li "DAP" at bounding box center [425, 555] width 349 height 29
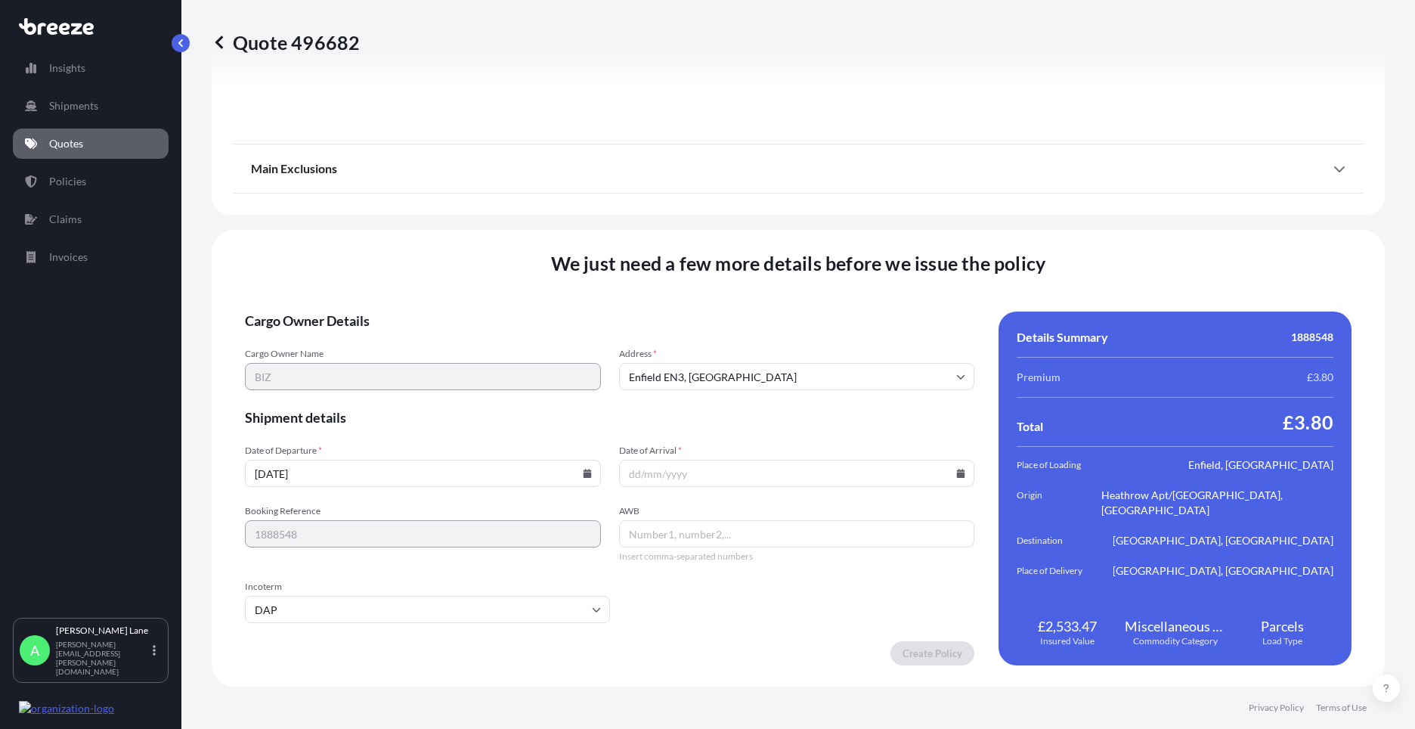
click at [957, 470] on icon at bounding box center [961, 473] width 8 height 9
click at [823, 337] on button "15" at bounding box center [827, 339] width 24 height 24
type input "[DATE]"
click at [660, 537] on input "AWB" at bounding box center [797, 533] width 356 height 27
paste input "1ZW074F30400975244"
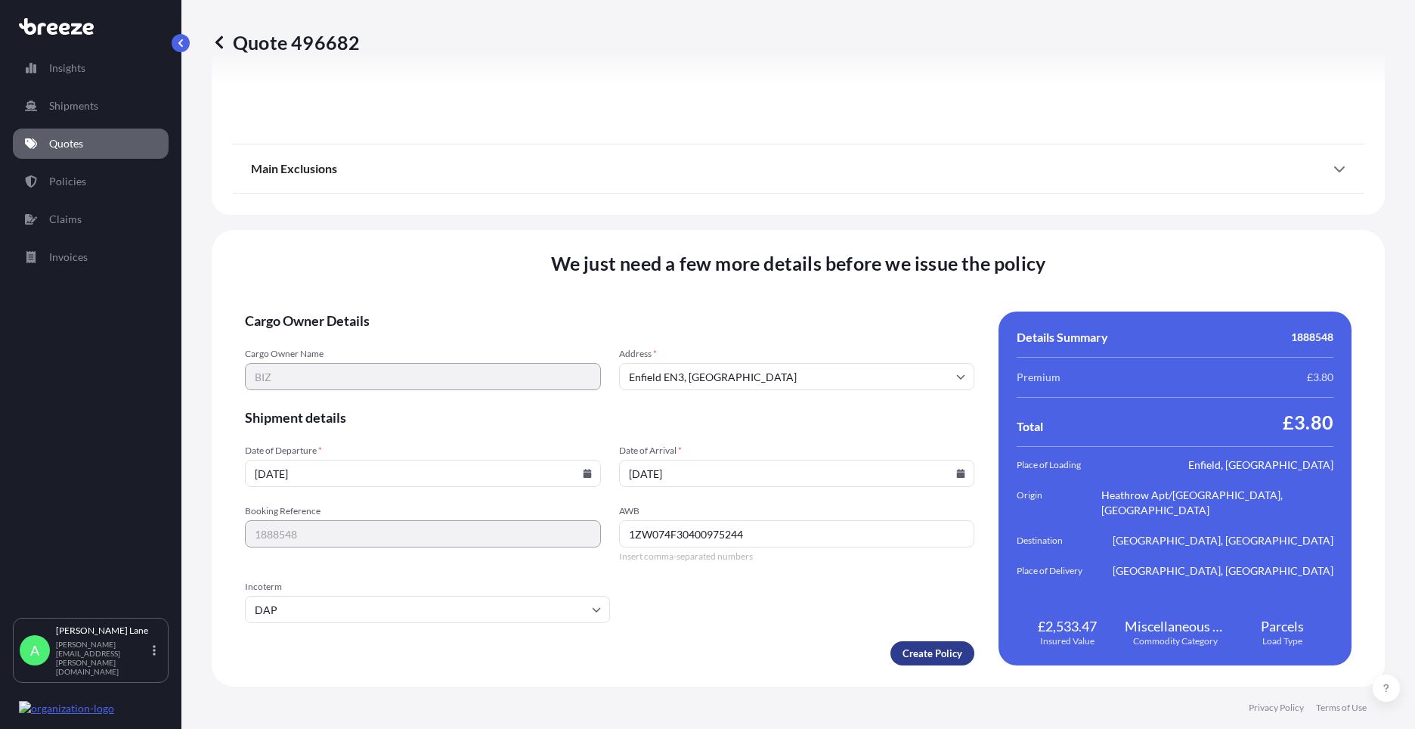
type input "1ZW074F30400975244"
